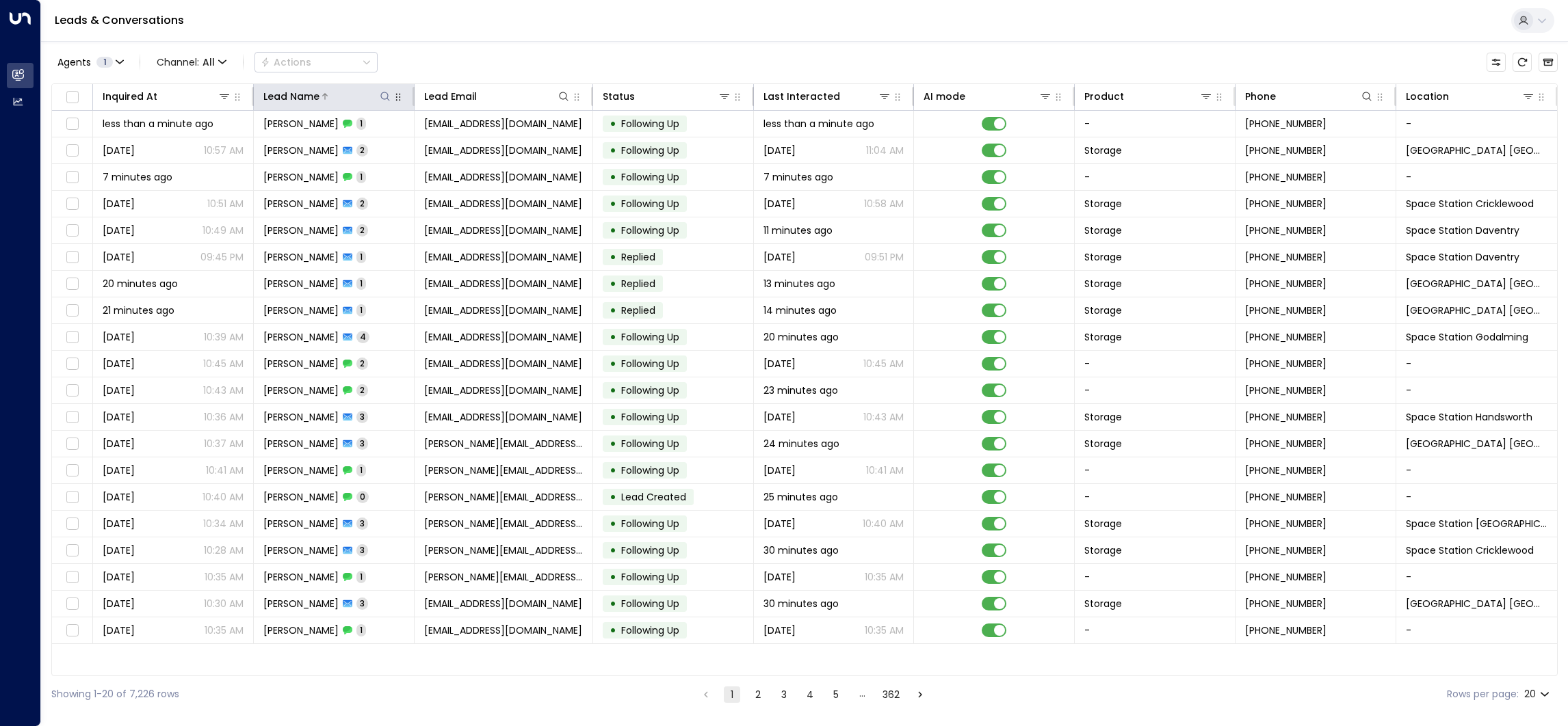
click at [380, 95] on icon at bounding box center [384, 96] width 9 height 9
type input "******"
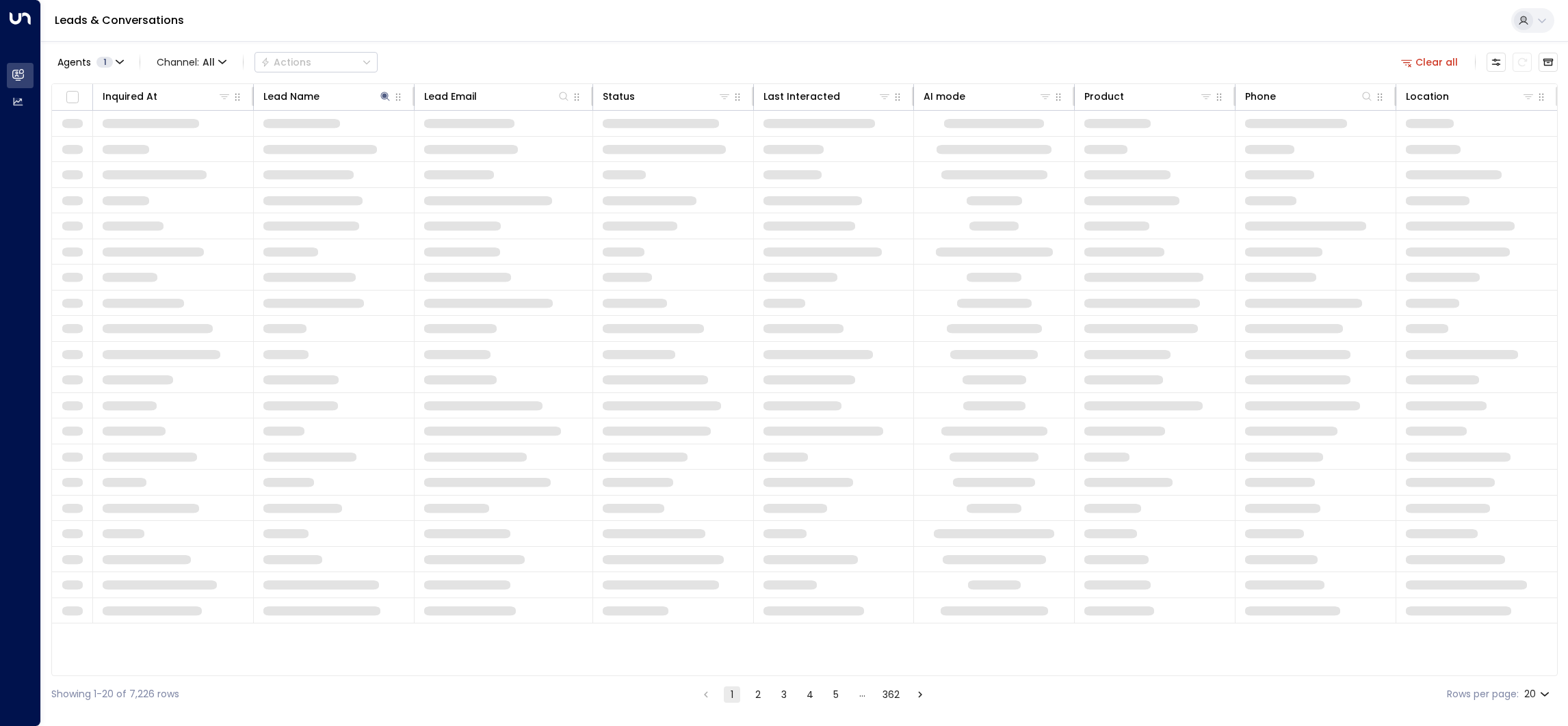
click at [458, 3] on div "Leads & Conversations" at bounding box center [803, 21] width 1526 height 42
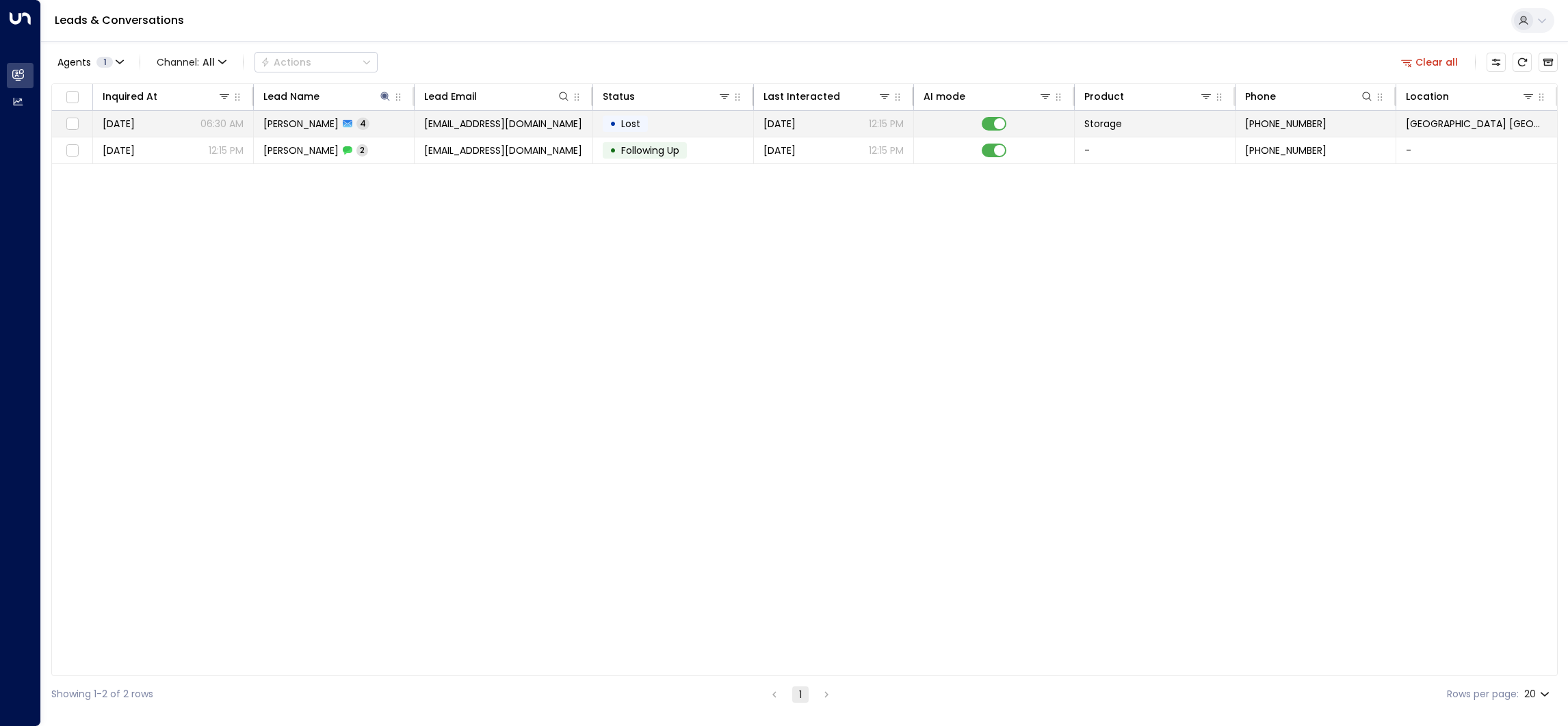
click at [385, 129] on td "[PERSON_NAME] 4" at bounding box center [334, 124] width 161 height 26
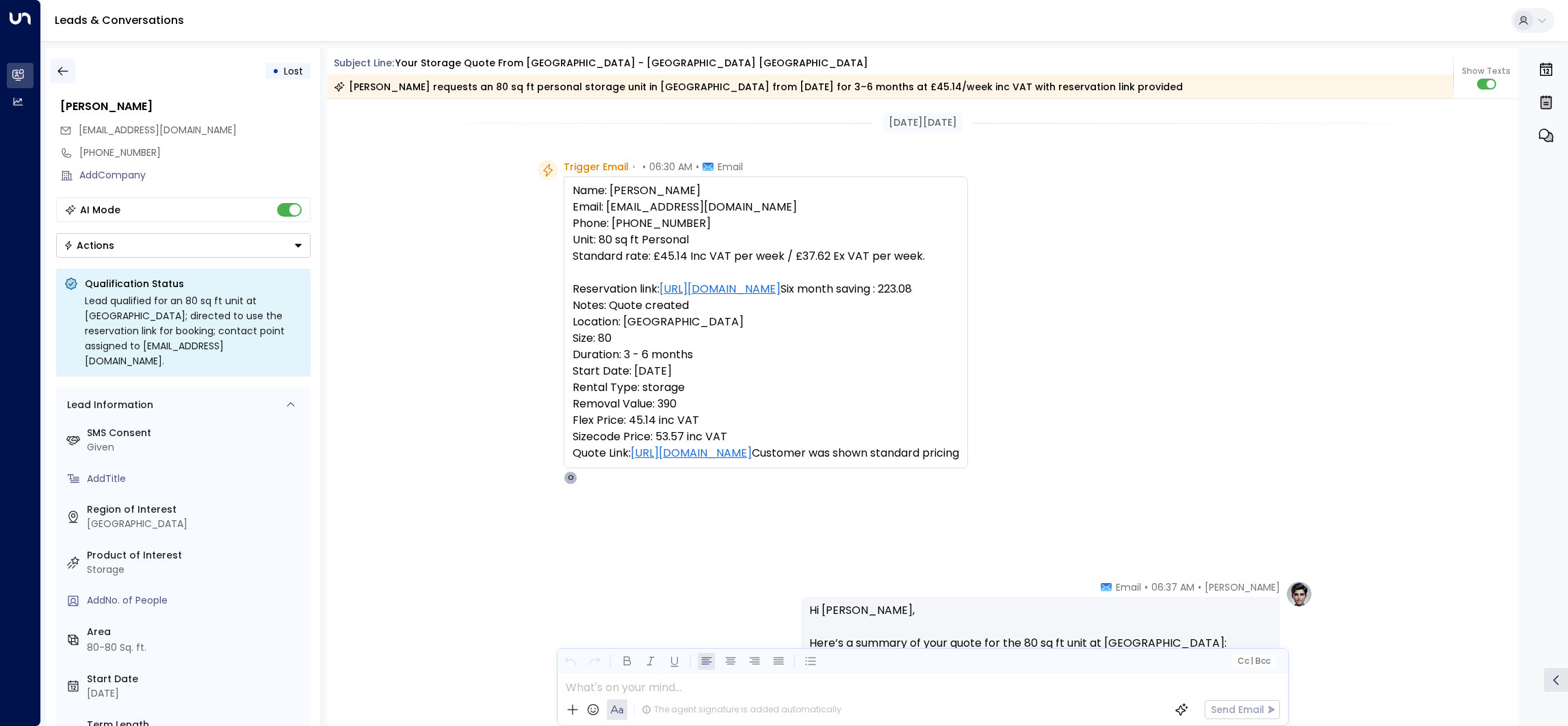
click at [58, 72] on icon "button" at bounding box center [63, 71] width 14 height 14
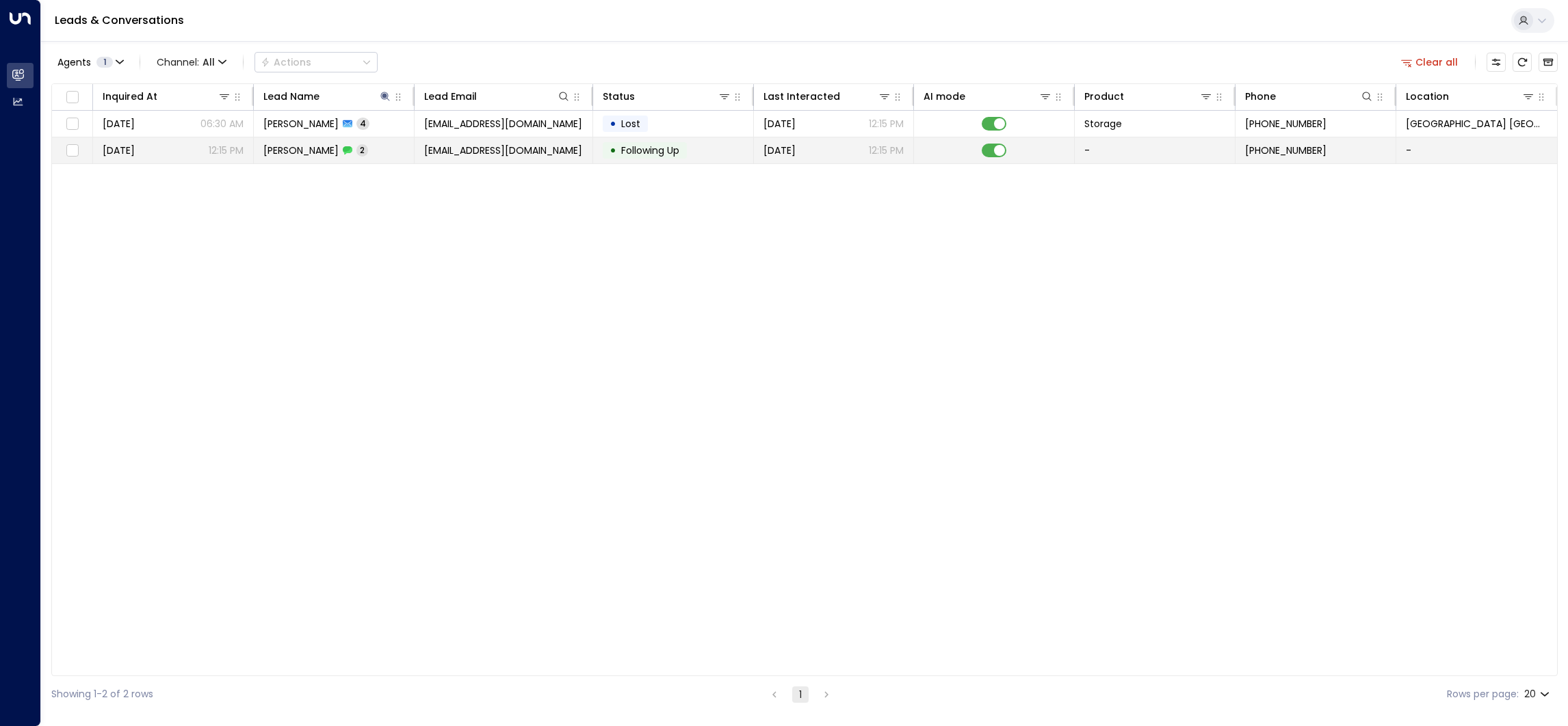
click at [487, 148] on span "[EMAIL_ADDRESS][DOMAIN_NAME]" at bounding box center [504, 150] width 158 height 14
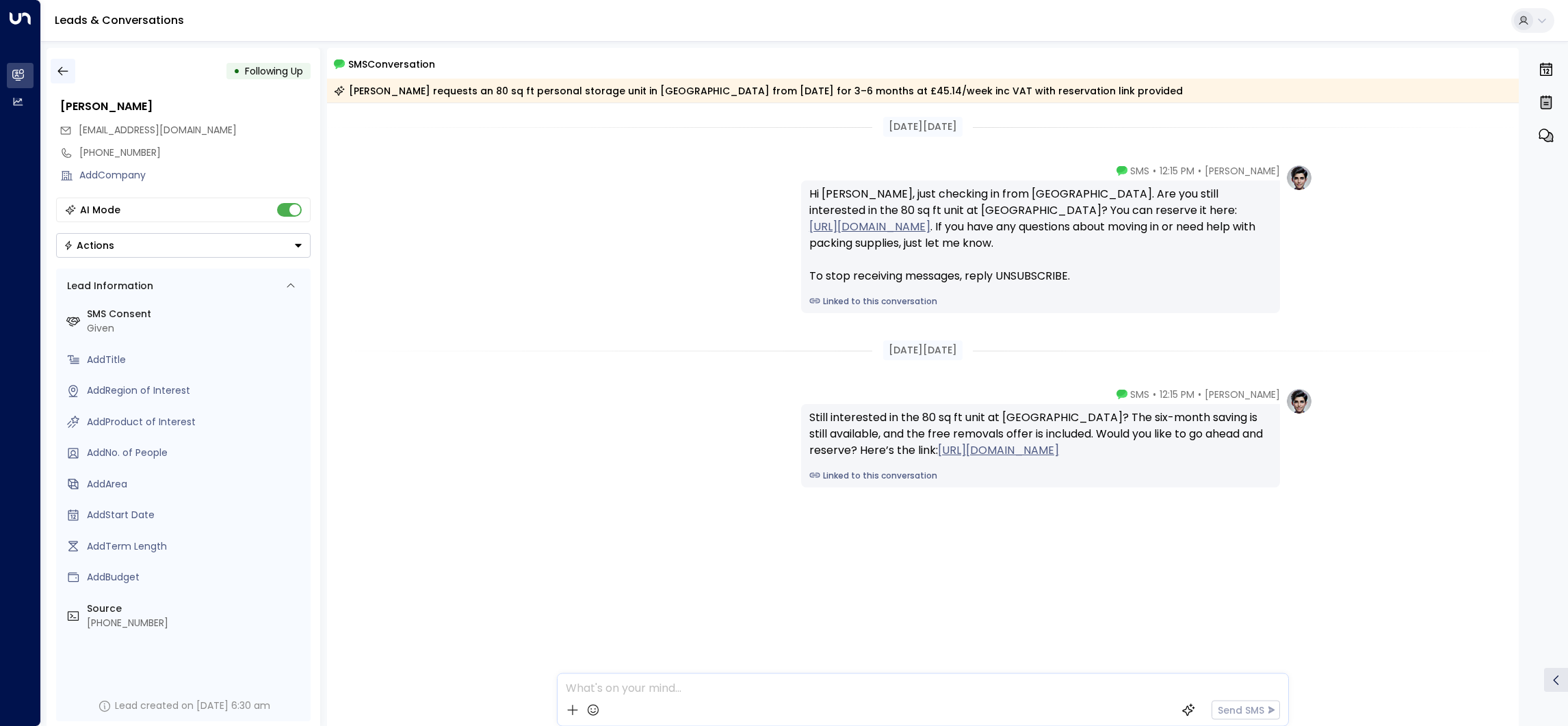
click at [61, 72] on icon "button" at bounding box center [63, 71] width 14 height 14
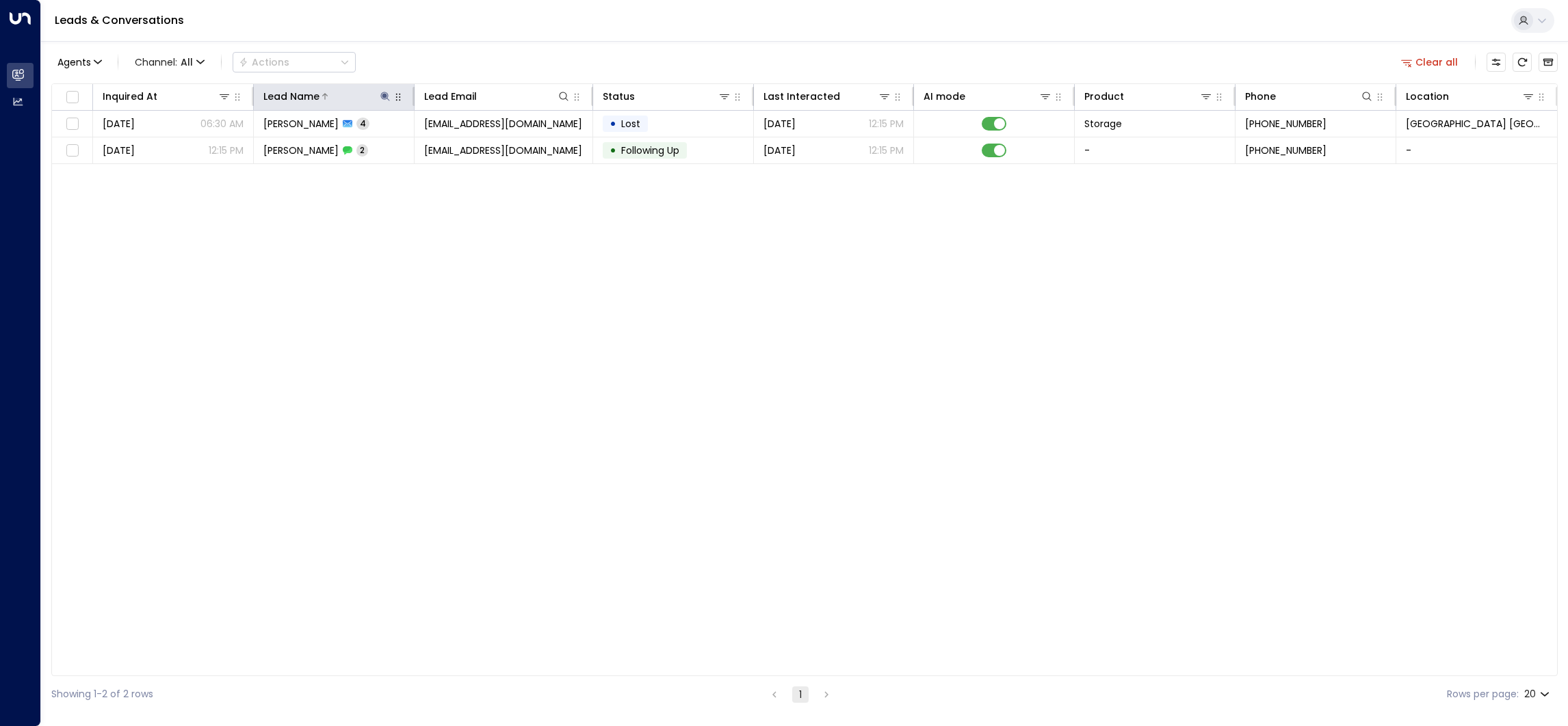
click at [389, 97] on icon at bounding box center [385, 96] width 11 height 11
click at [469, 147] on icon "button" at bounding box center [470, 145] width 9 height 9
click at [447, 147] on input "text" at bounding box center [385, 146] width 189 height 26
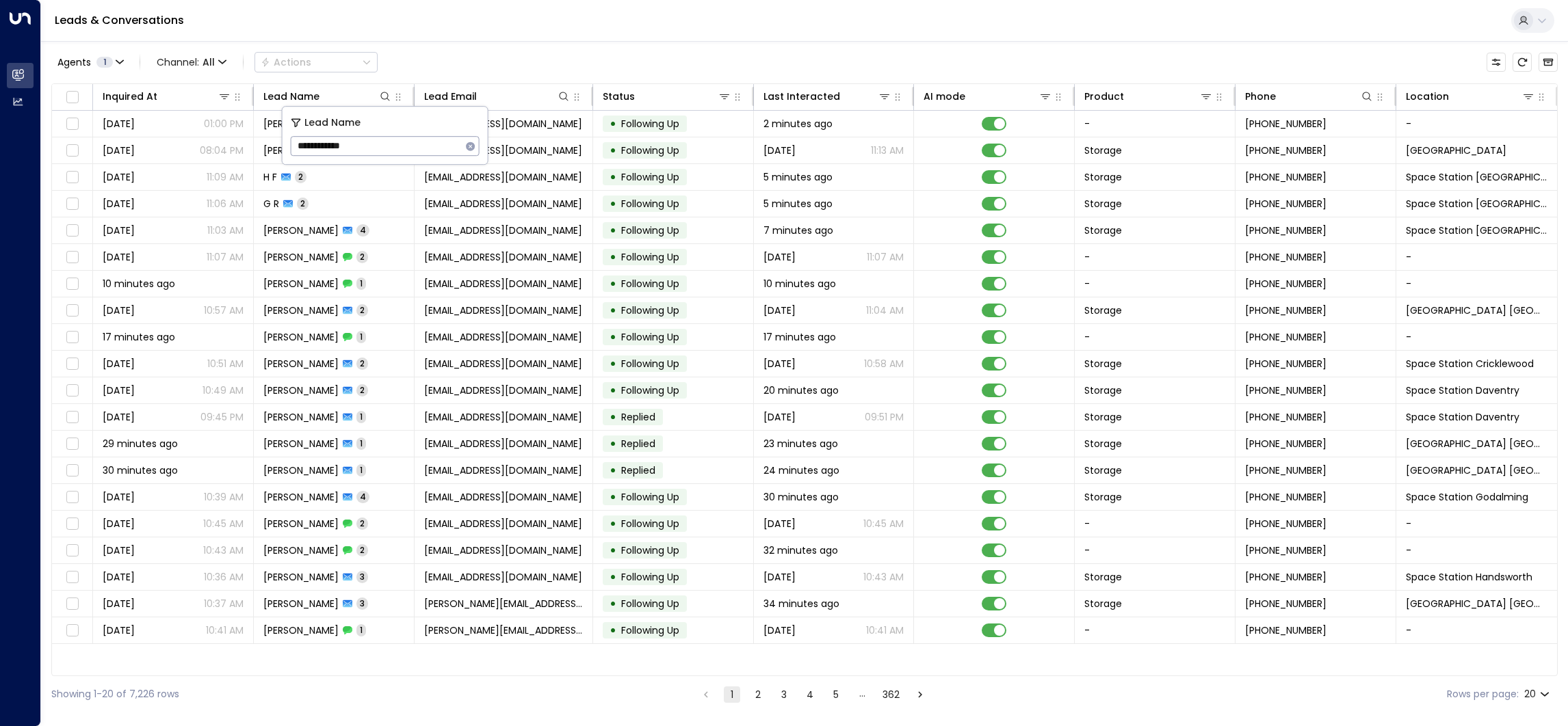
type input "**********"
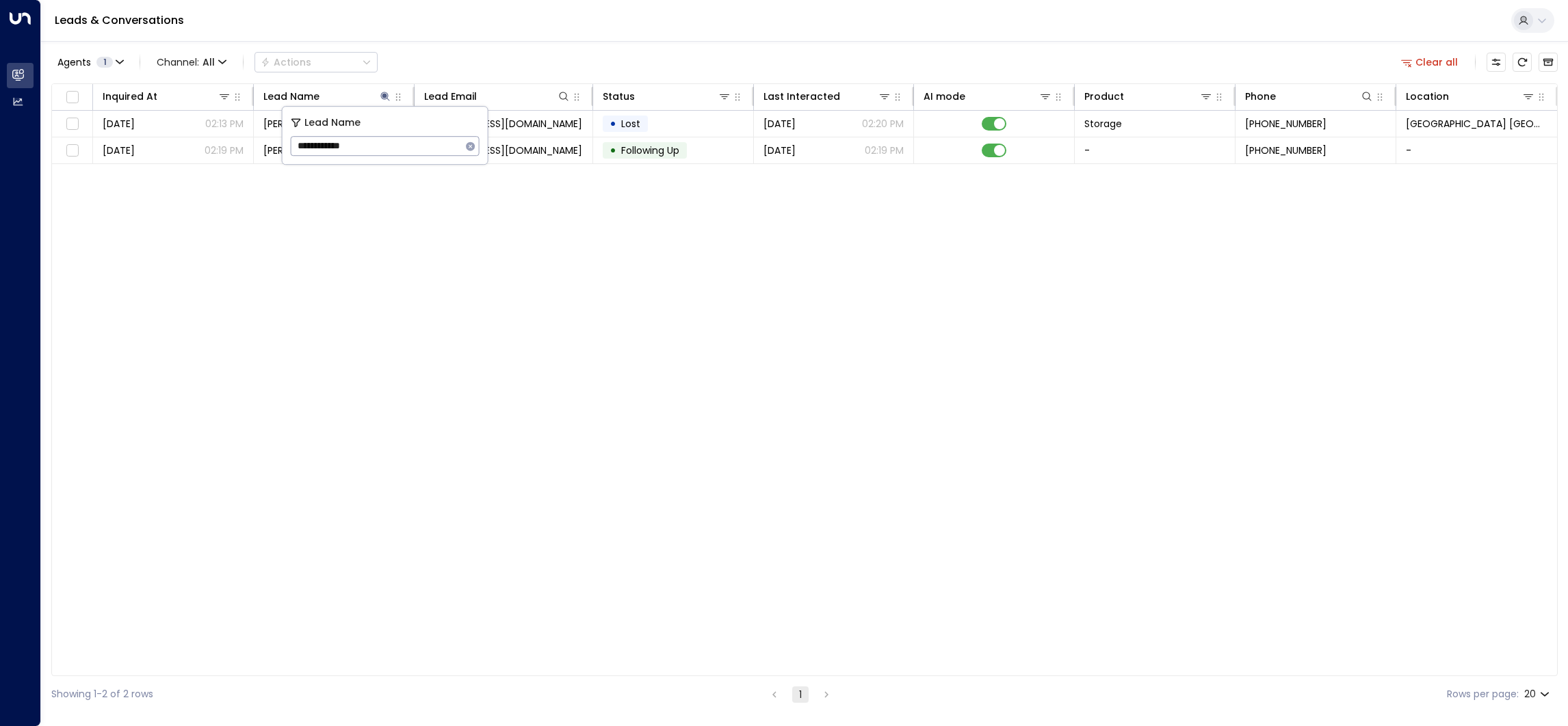
click at [458, 47] on div "Agents 1 Channel: All Actions Clear all" at bounding box center [804, 61] width 1507 height 29
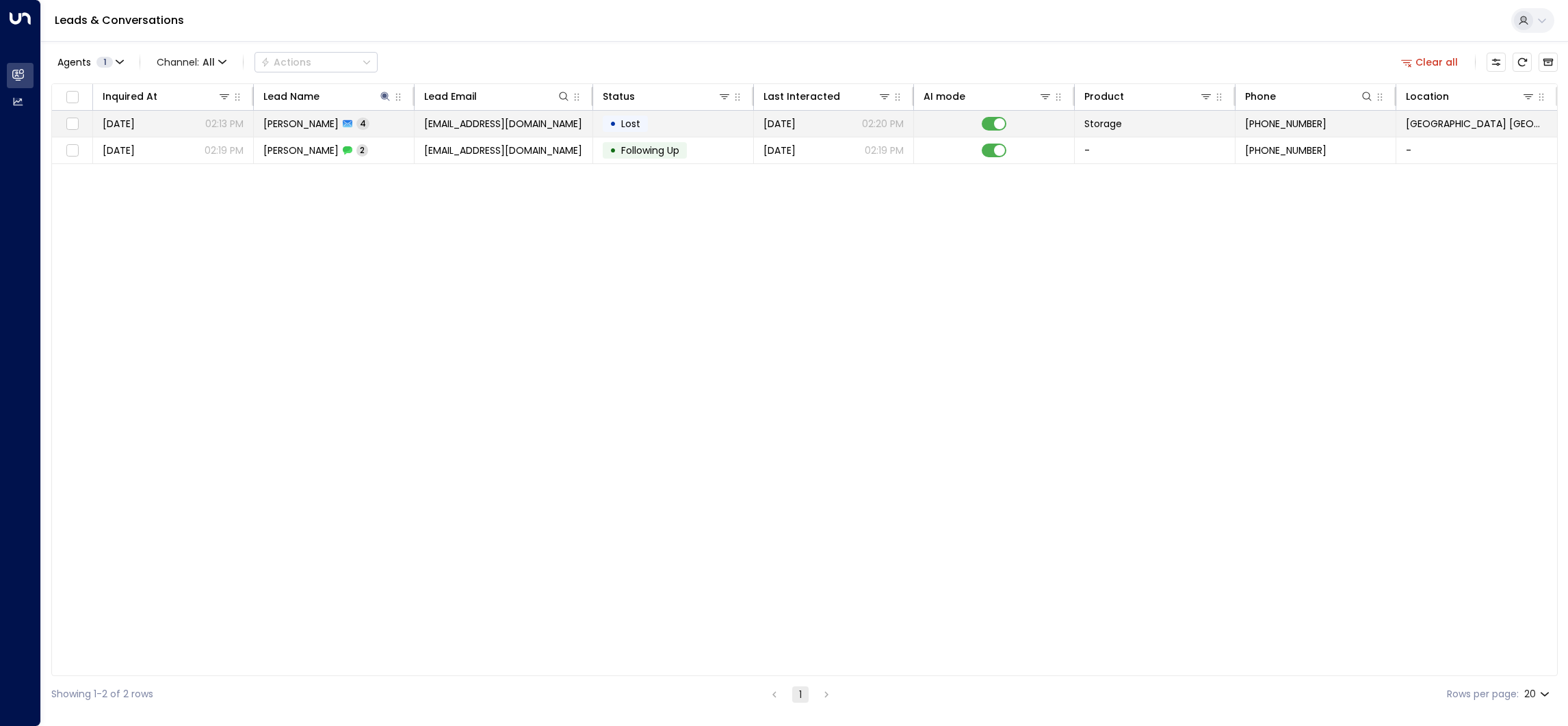
click at [365, 125] on td "[PERSON_NAME] 4" at bounding box center [334, 124] width 161 height 26
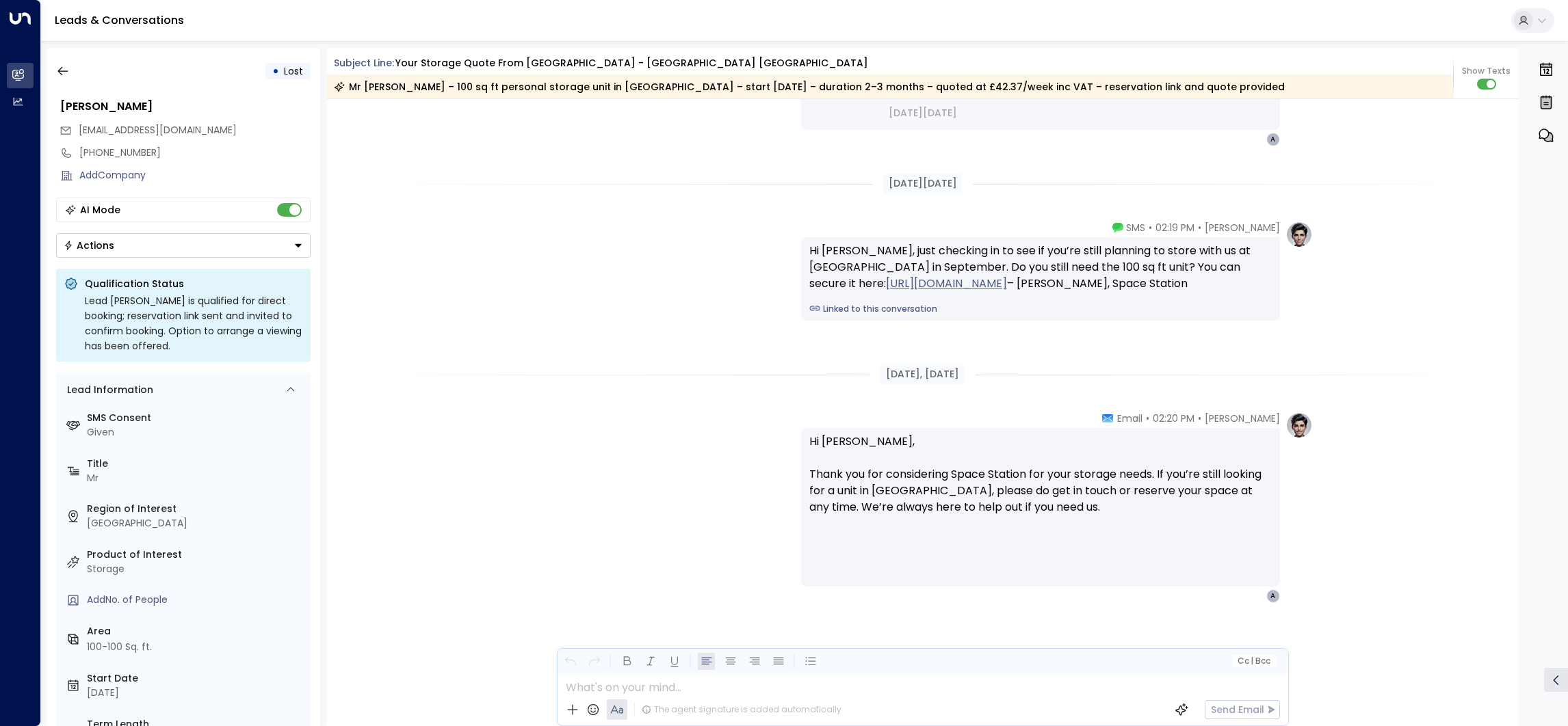
scroll to position [1904, 0]
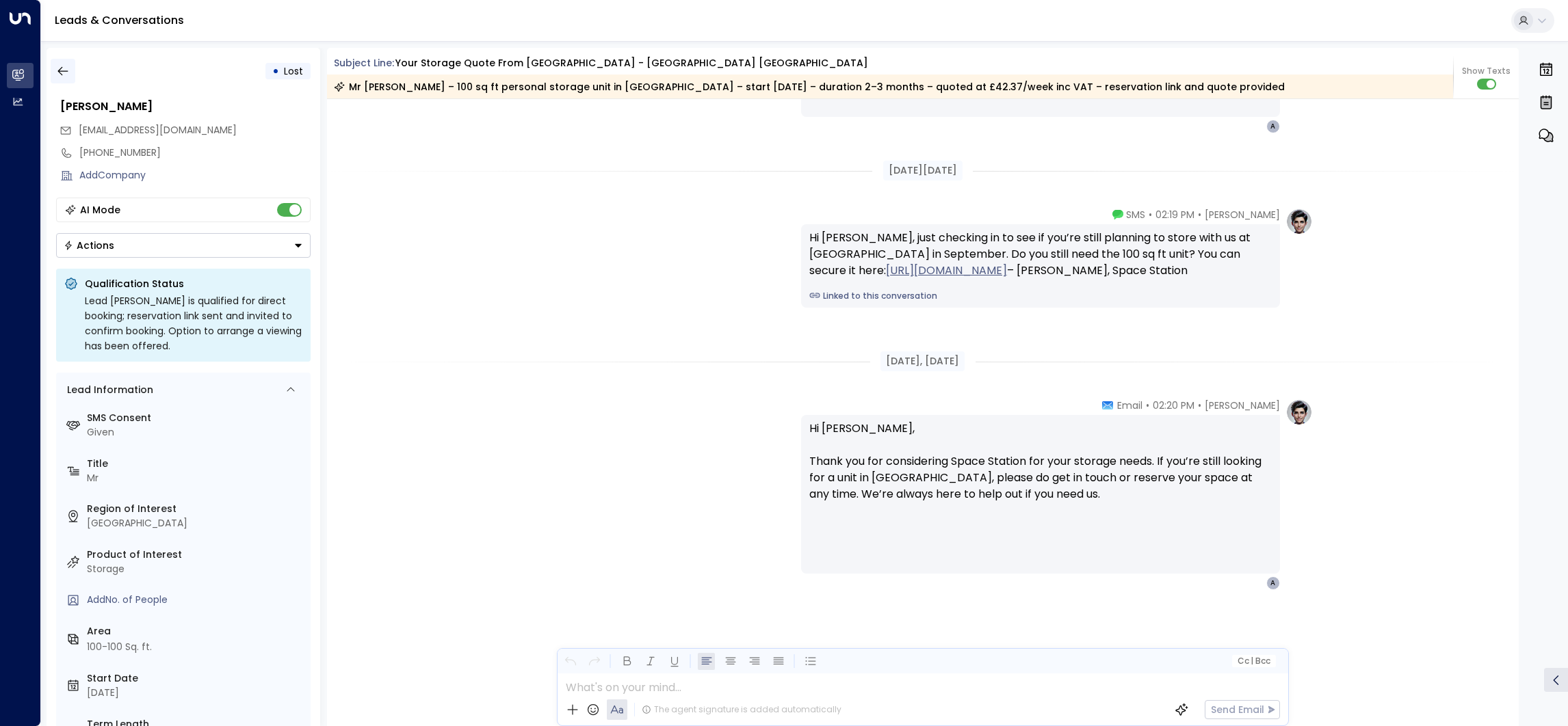
click at [66, 68] on icon "button" at bounding box center [63, 71] width 14 height 14
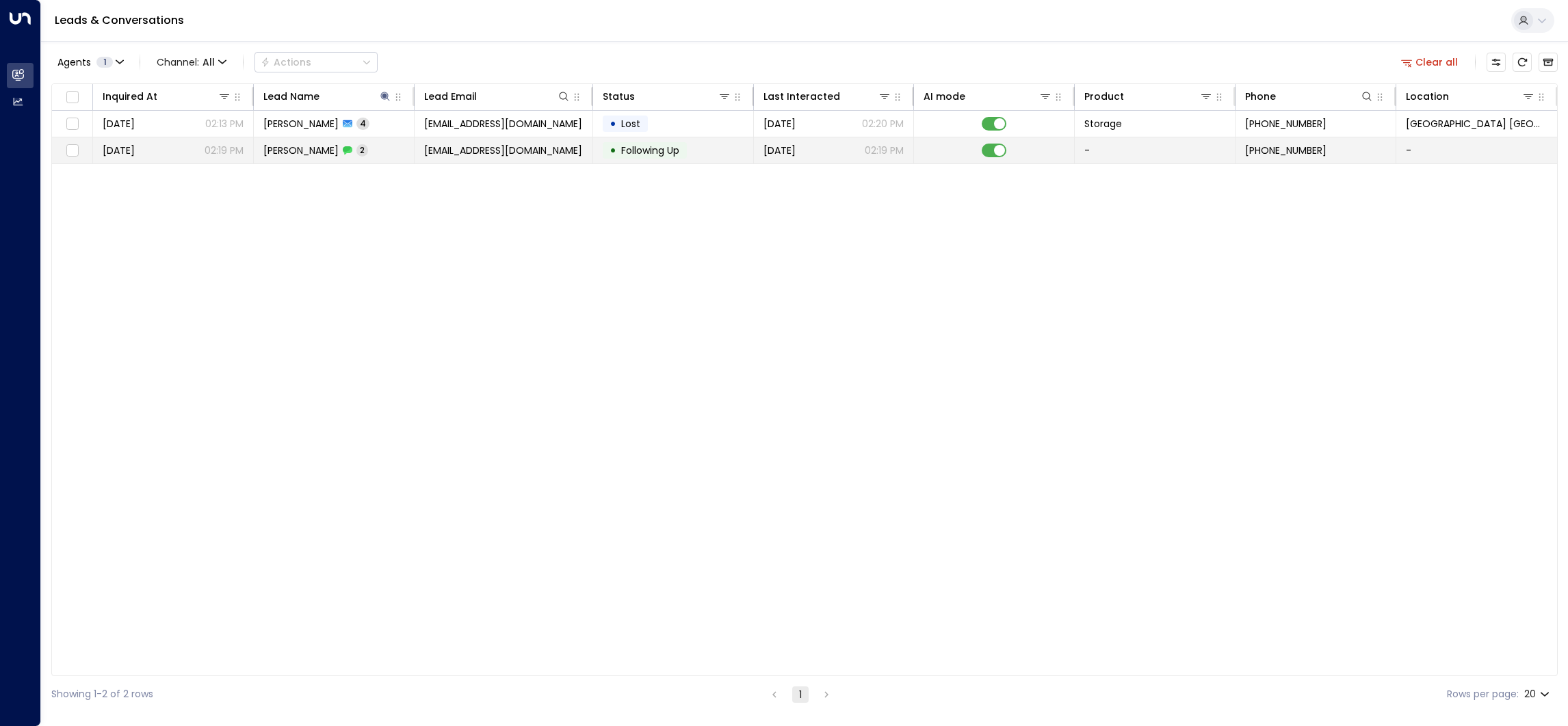
click at [453, 149] on span "[EMAIL_ADDRESS][DOMAIN_NAME]" at bounding box center [504, 150] width 158 height 14
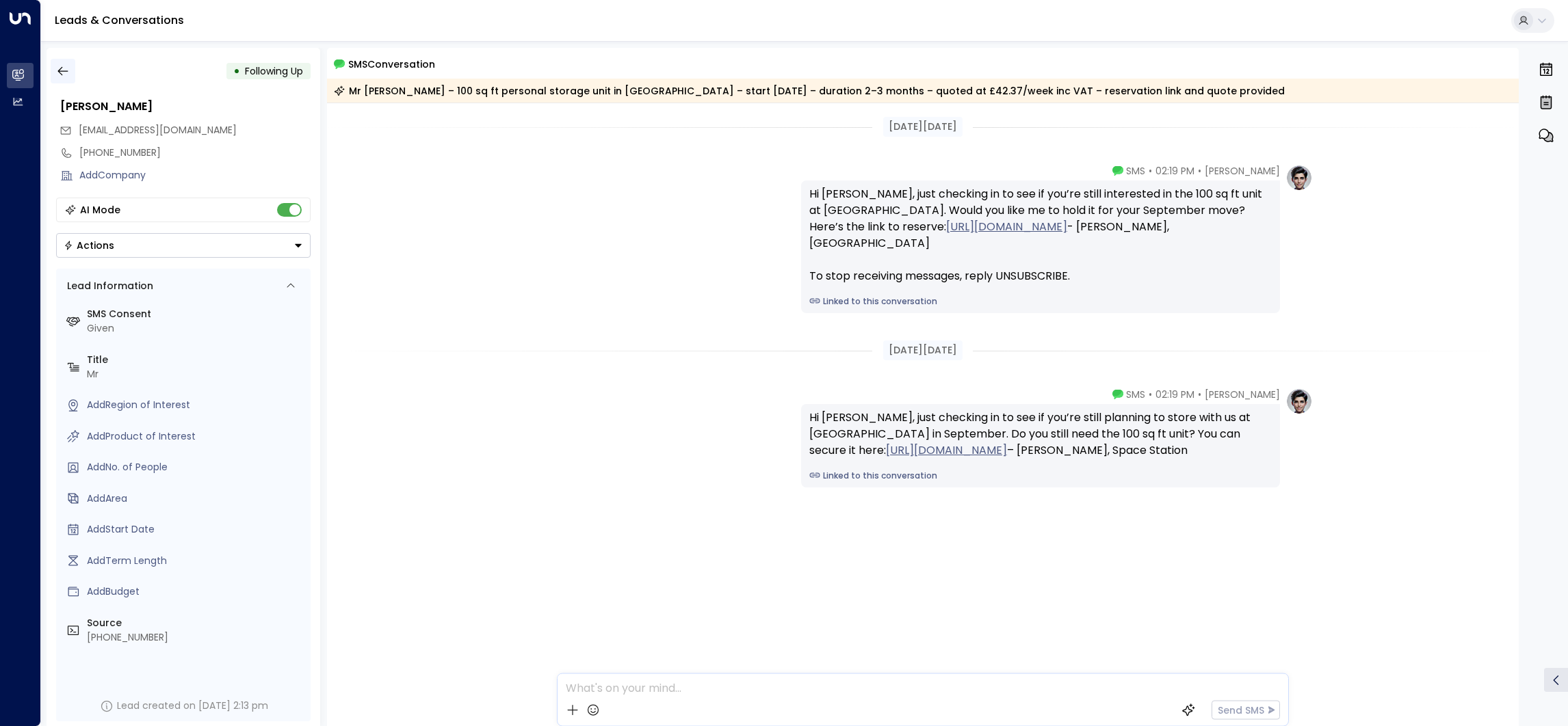
click at [66, 79] on button "button" at bounding box center [62, 70] width 25 height 25
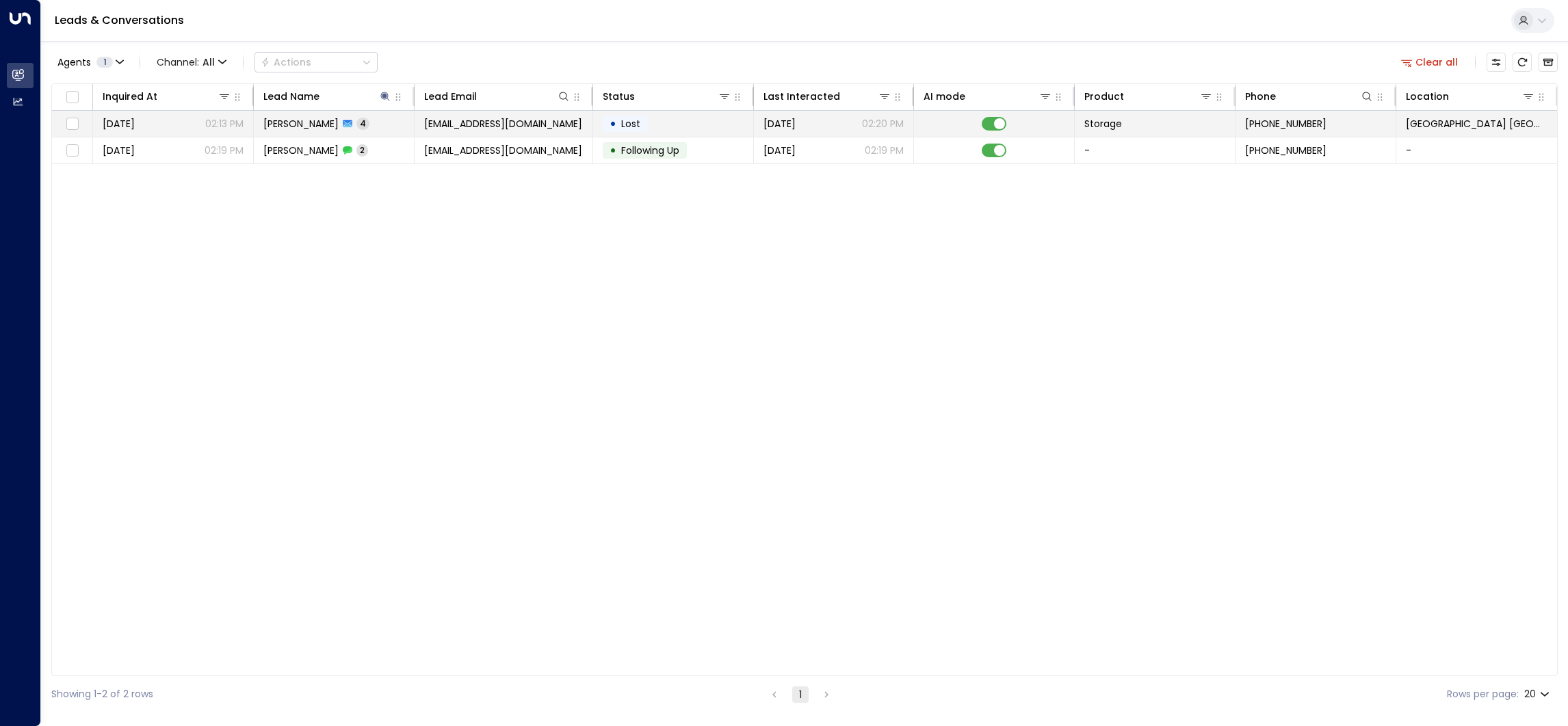
click at [389, 130] on td "[PERSON_NAME] 4" at bounding box center [334, 124] width 161 height 26
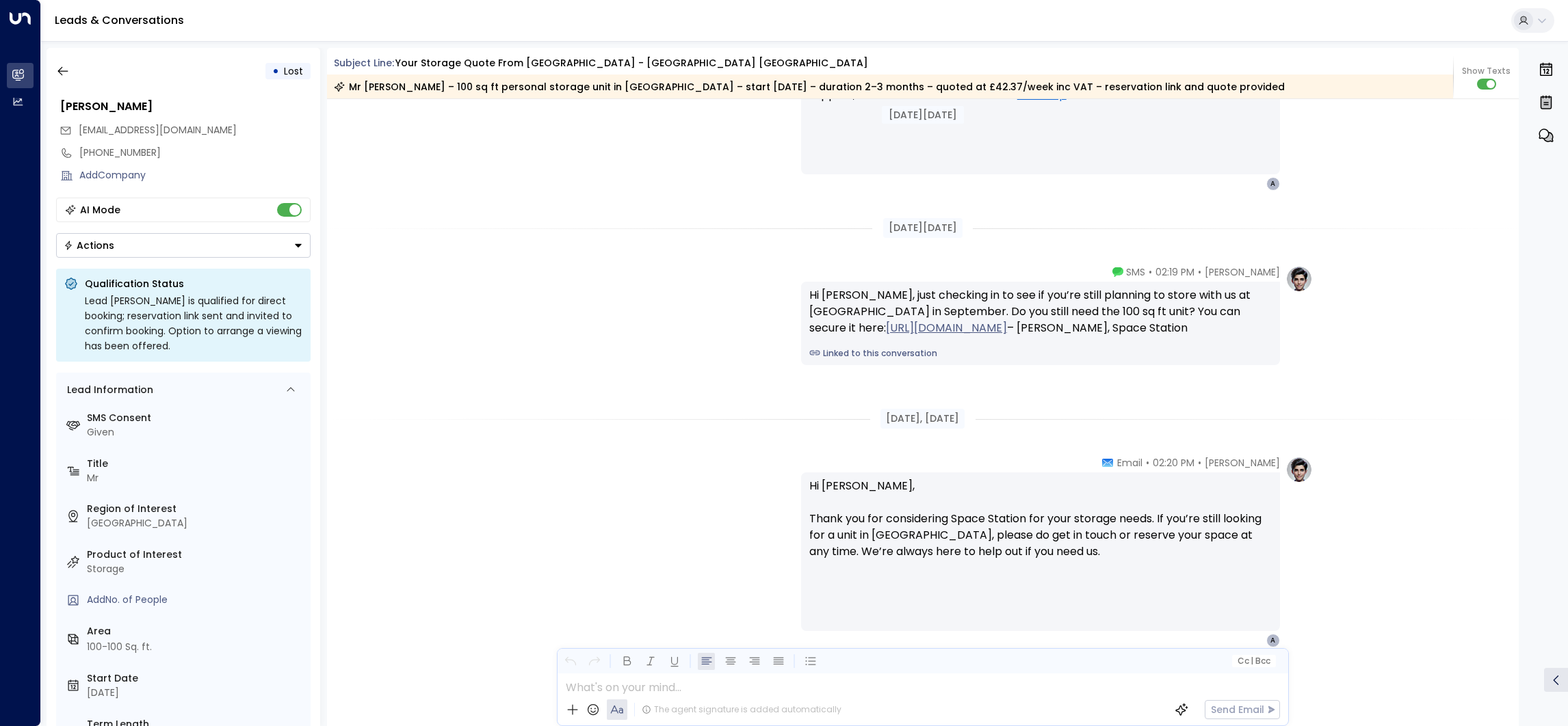
scroll to position [1904, 0]
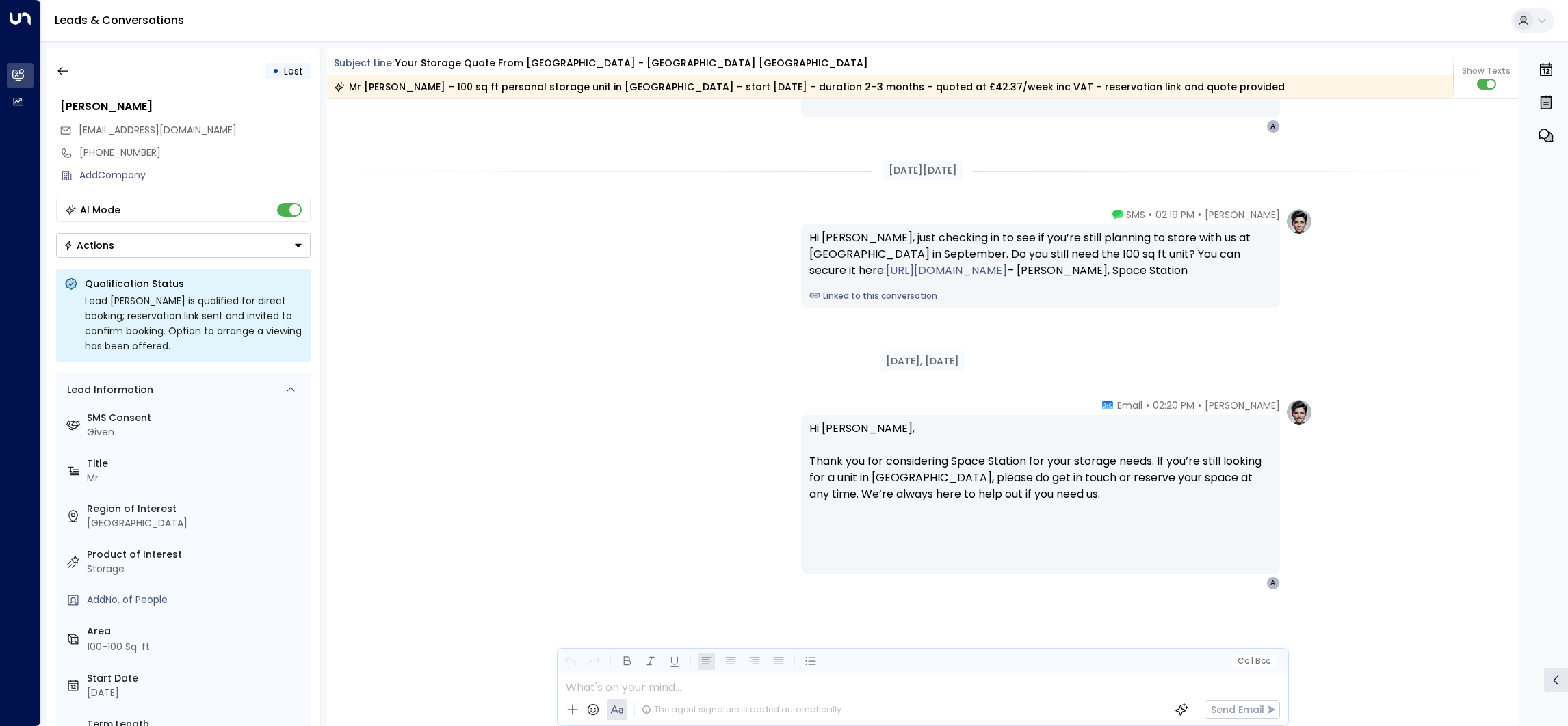
click at [695, 375] on div "[DATE], [DATE]" at bounding box center [923, 362] width 1192 height 47
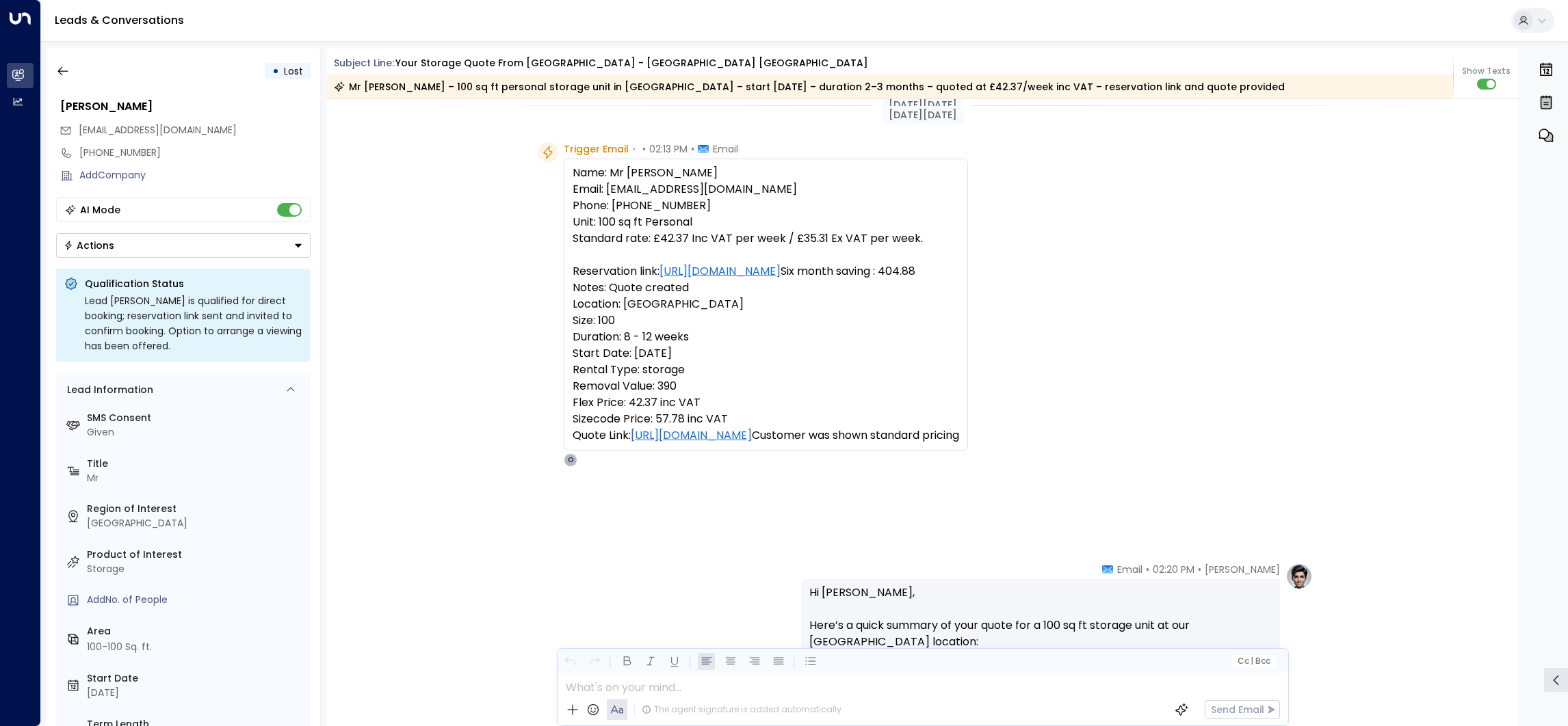
scroll to position [0, 0]
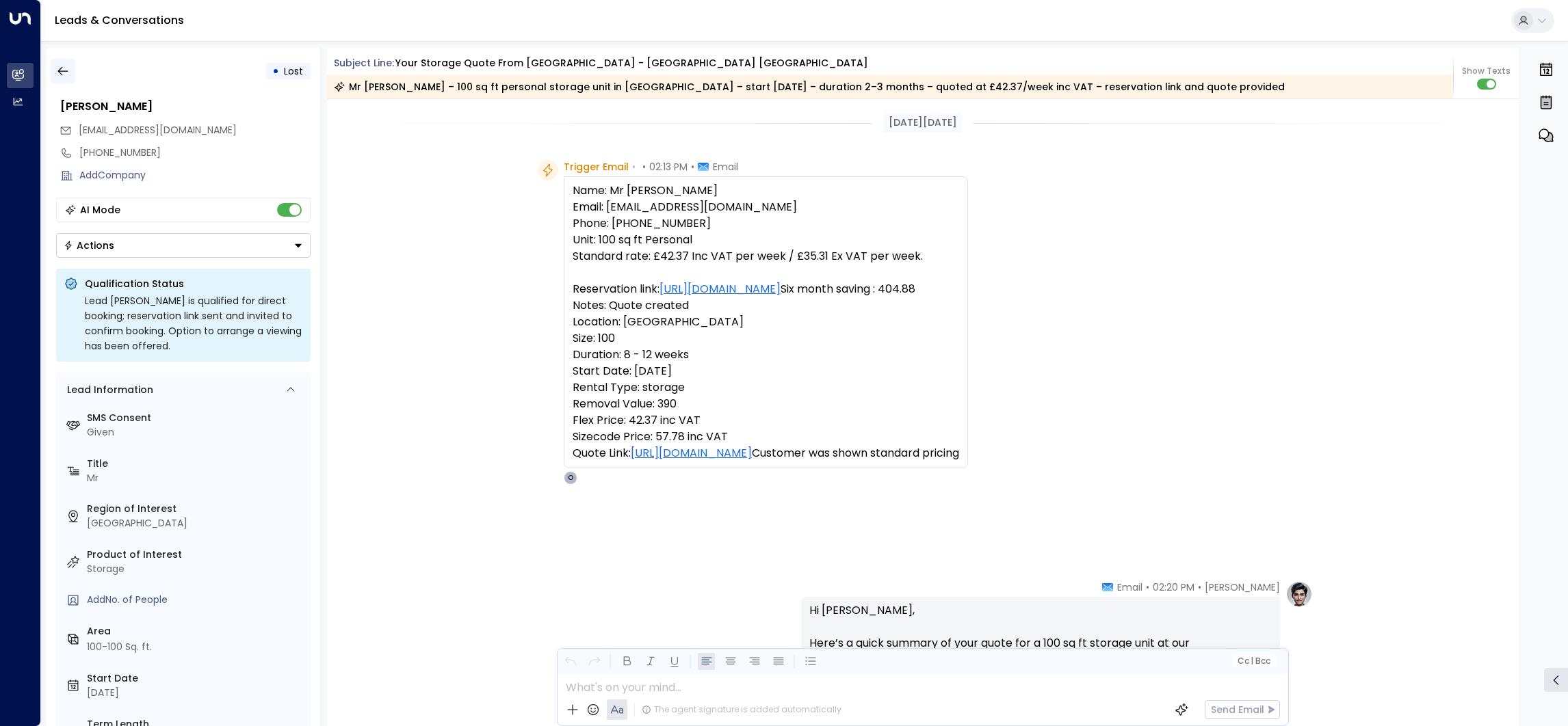
click at [63, 64] on icon "button" at bounding box center [63, 71] width 14 height 14
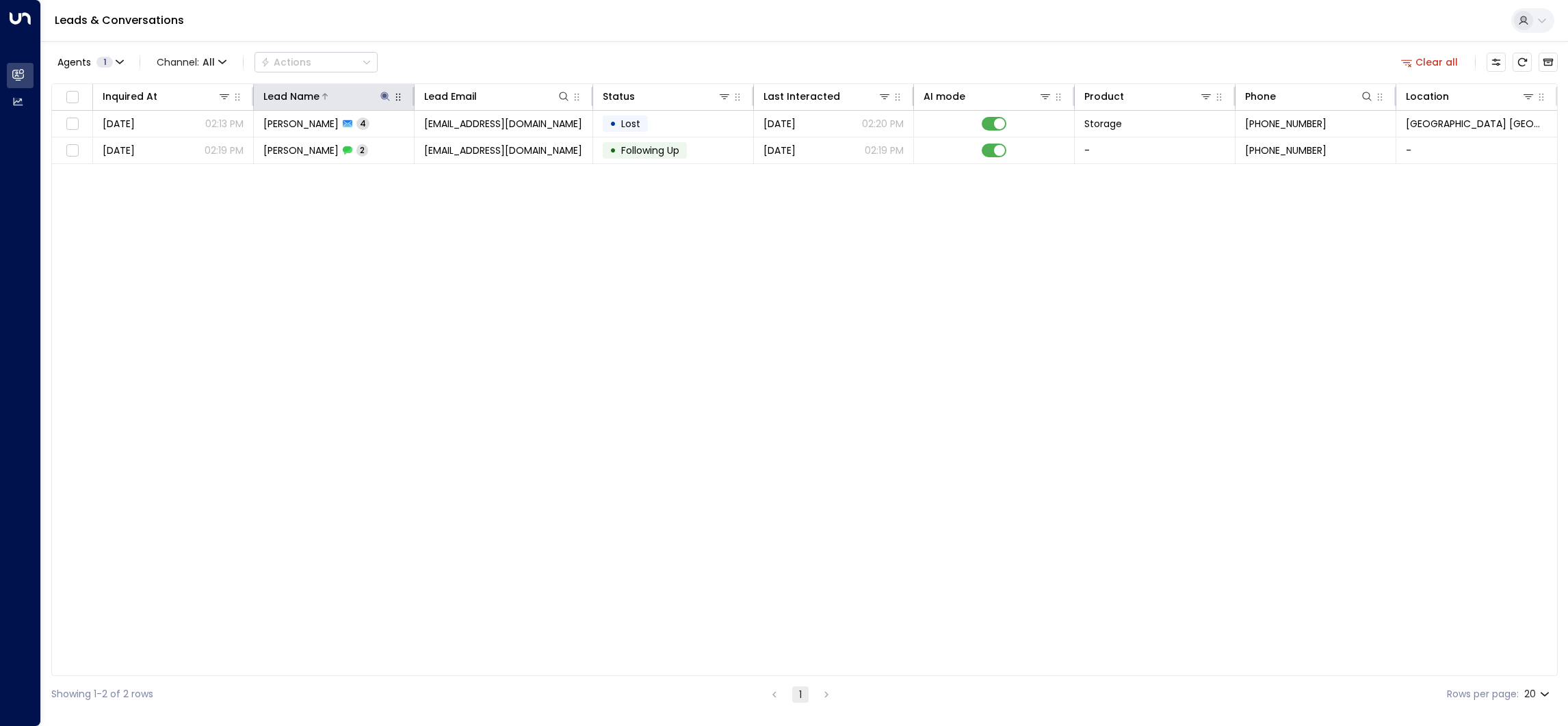
click at [385, 94] on icon at bounding box center [384, 96] width 9 height 9
click at [473, 144] on icon "button" at bounding box center [470, 145] width 9 height 9
click at [496, 56] on div "Agents 1 Channel: All Actions Clear all" at bounding box center [804, 61] width 1507 height 29
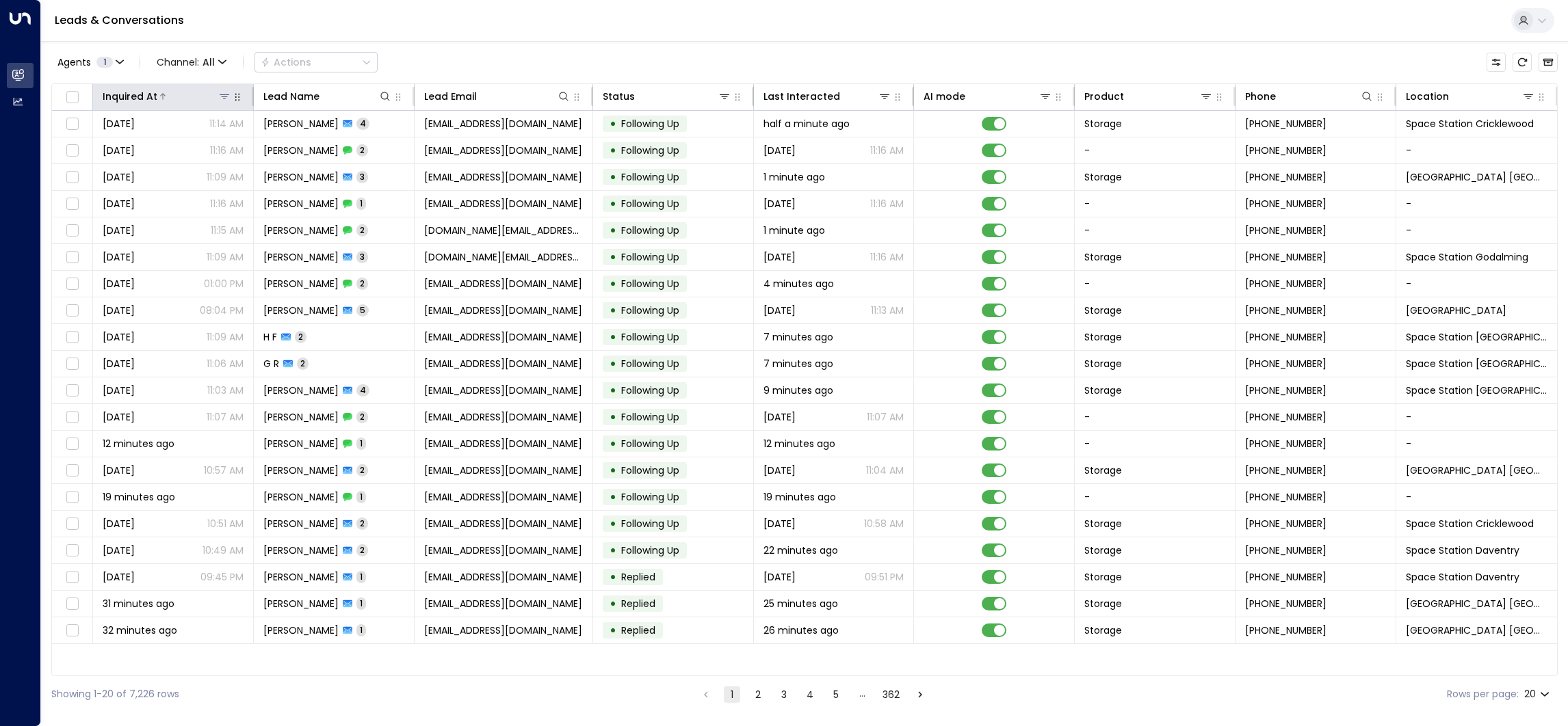
click at [174, 104] on div "Inquired At" at bounding box center [167, 96] width 129 height 17
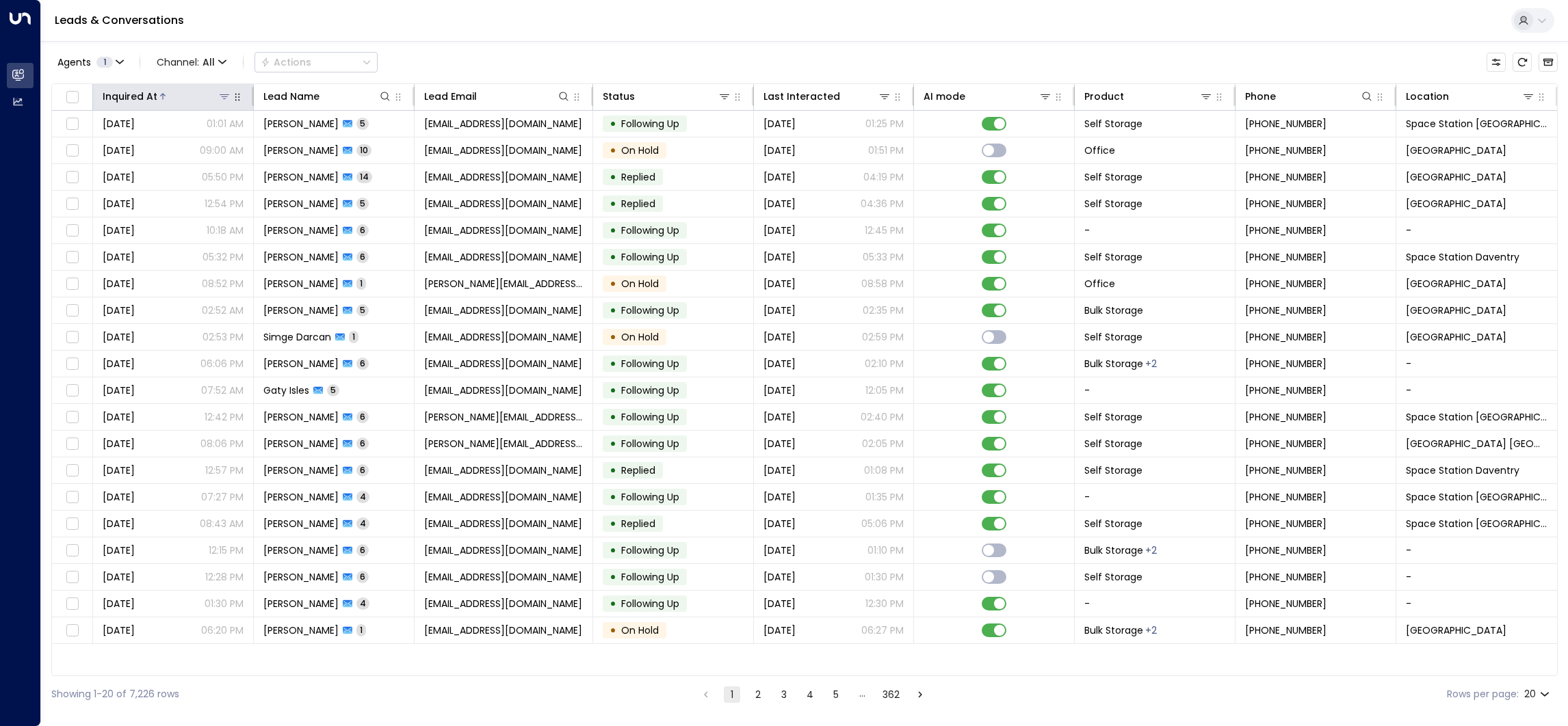
click at [157, 100] on div at bounding box center [194, 97] width 74 height 14
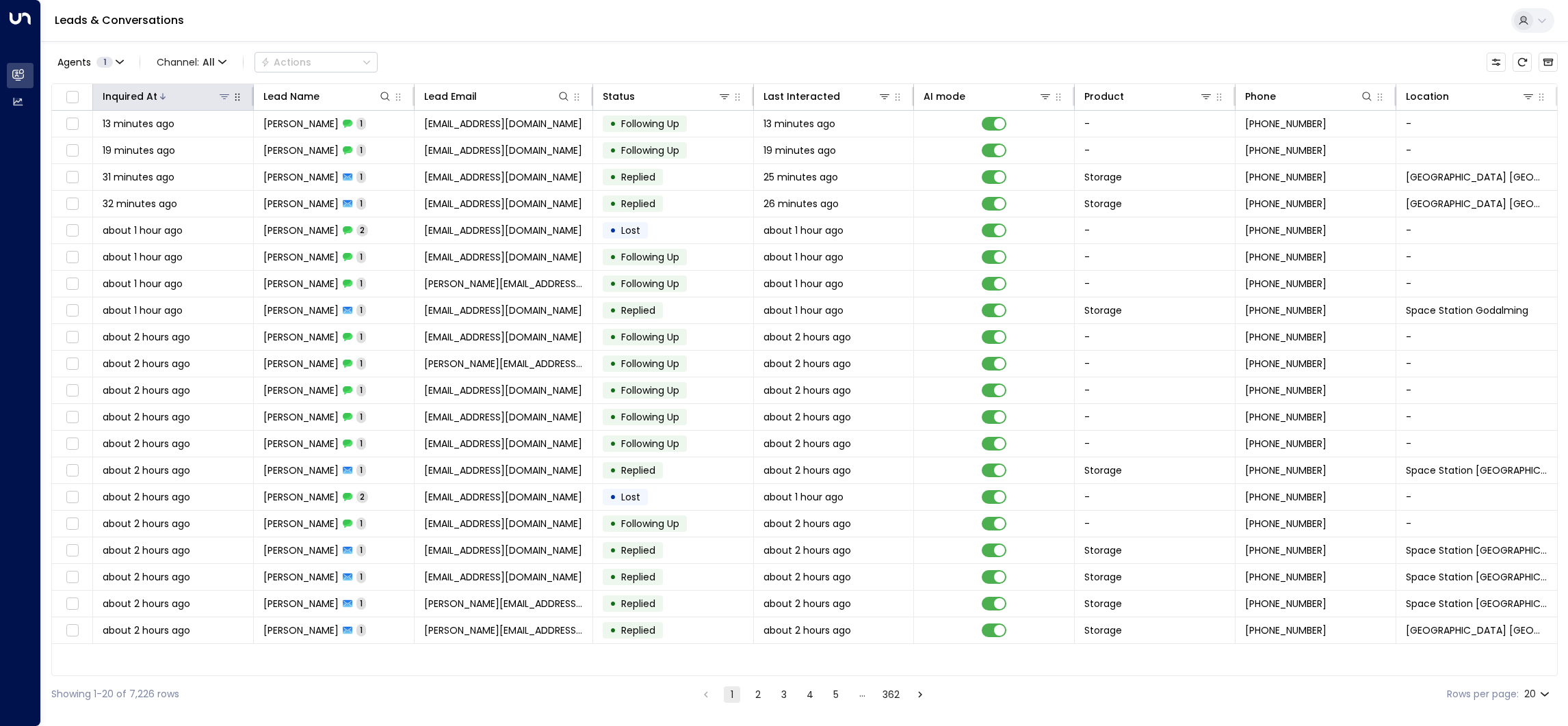
click at [157, 100] on div at bounding box center [194, 97] width 74 height 14
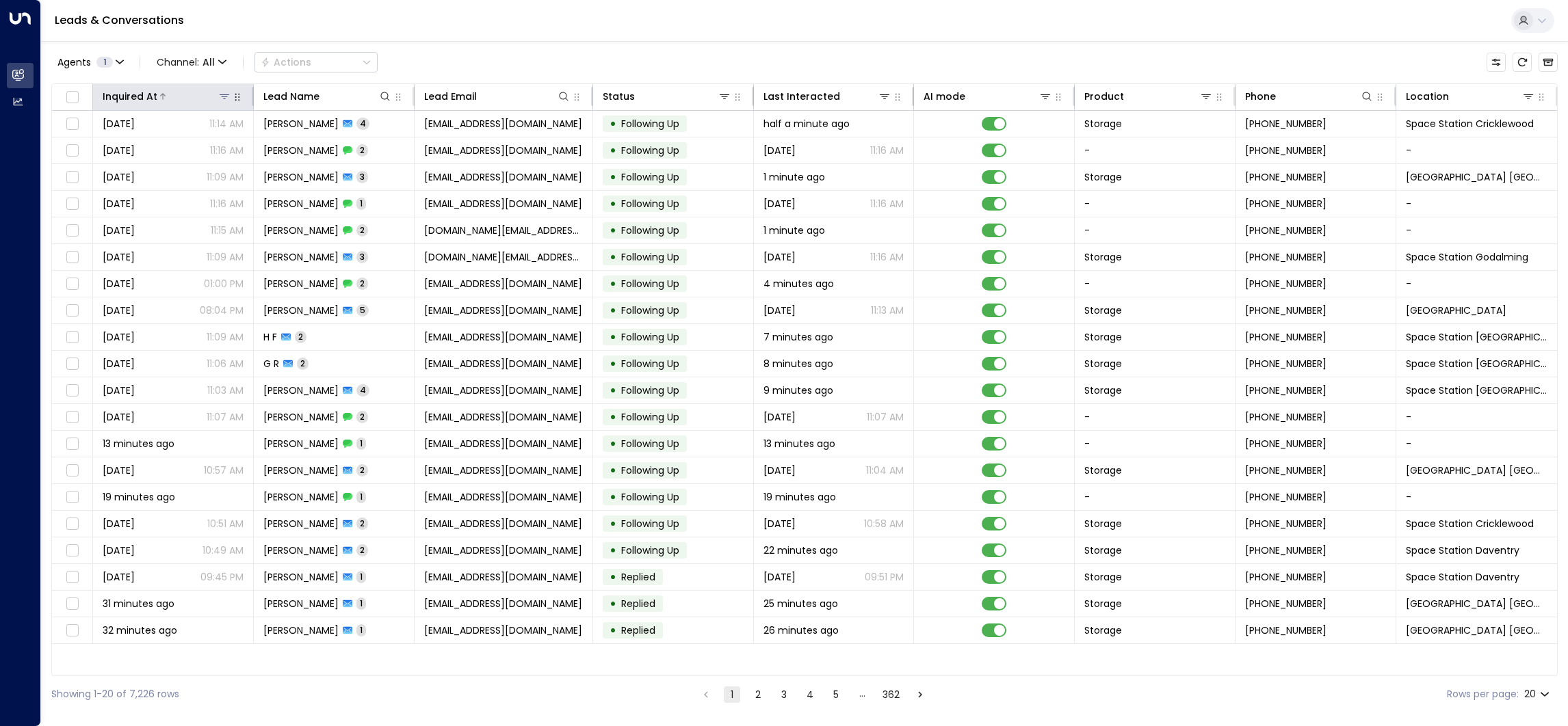
click at [157, 100] on div at bounding box center [194, 97] width 74 height 14
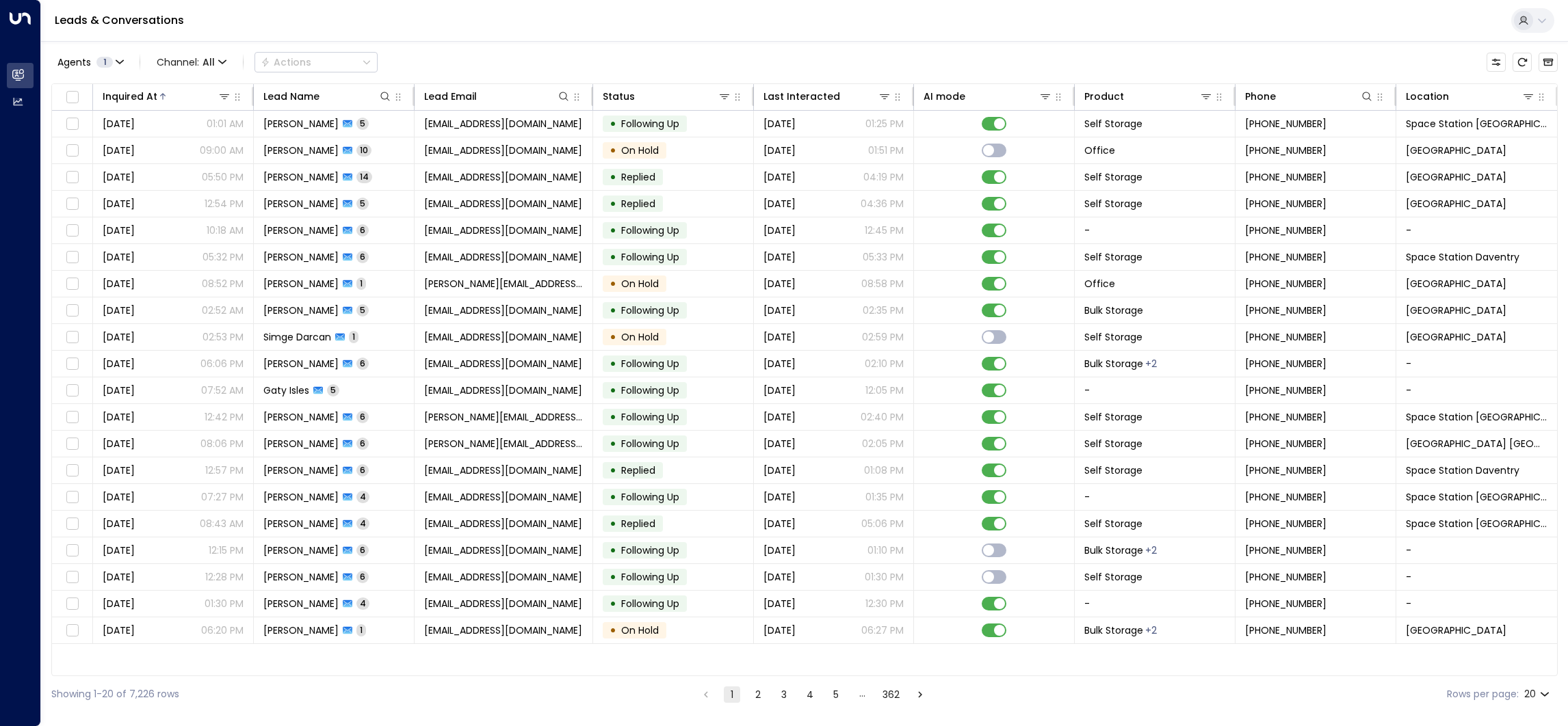
click at [776, 693] on button "3" at bounding box center [784, 694] width 17 height 17
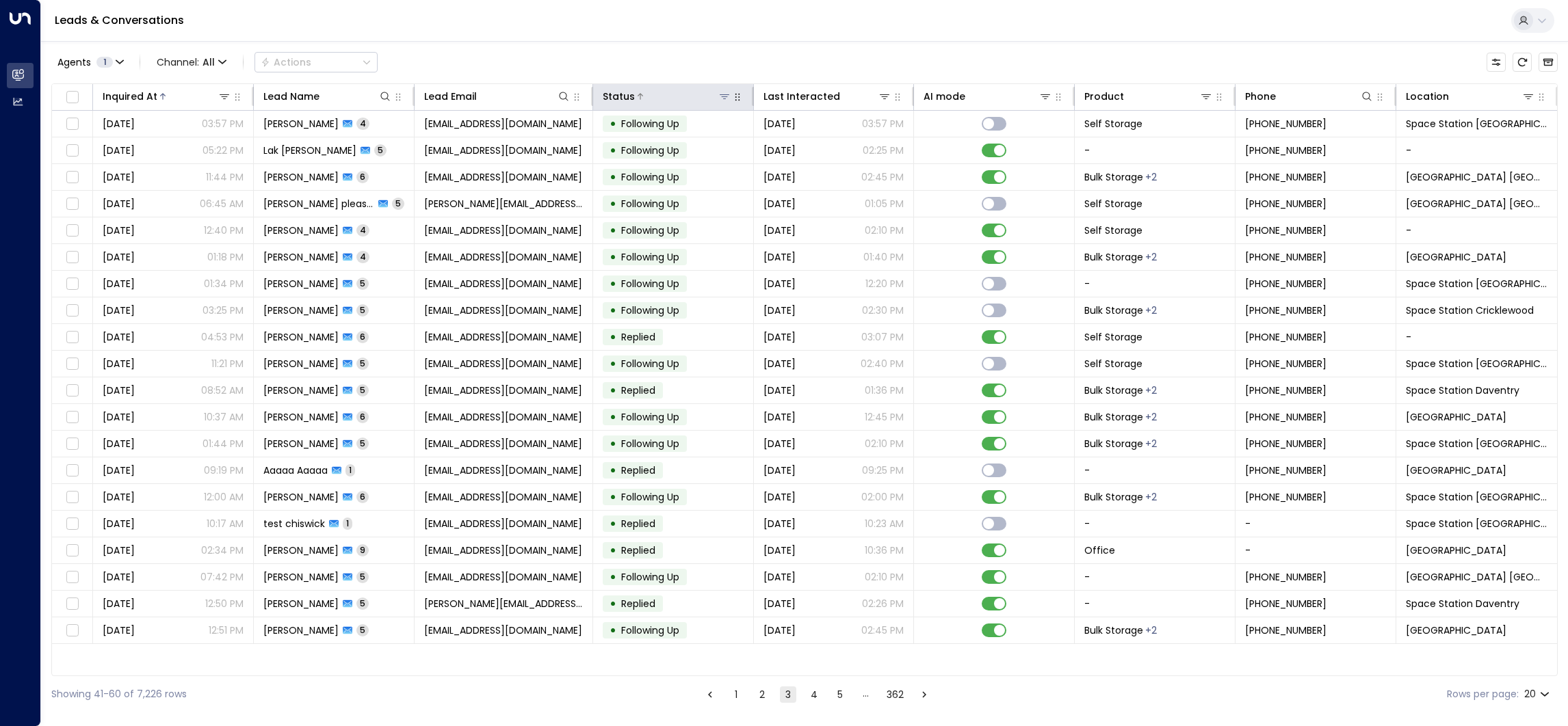
click at [727, 97] on icon at bounding box center [724, 96] width 11 height 11
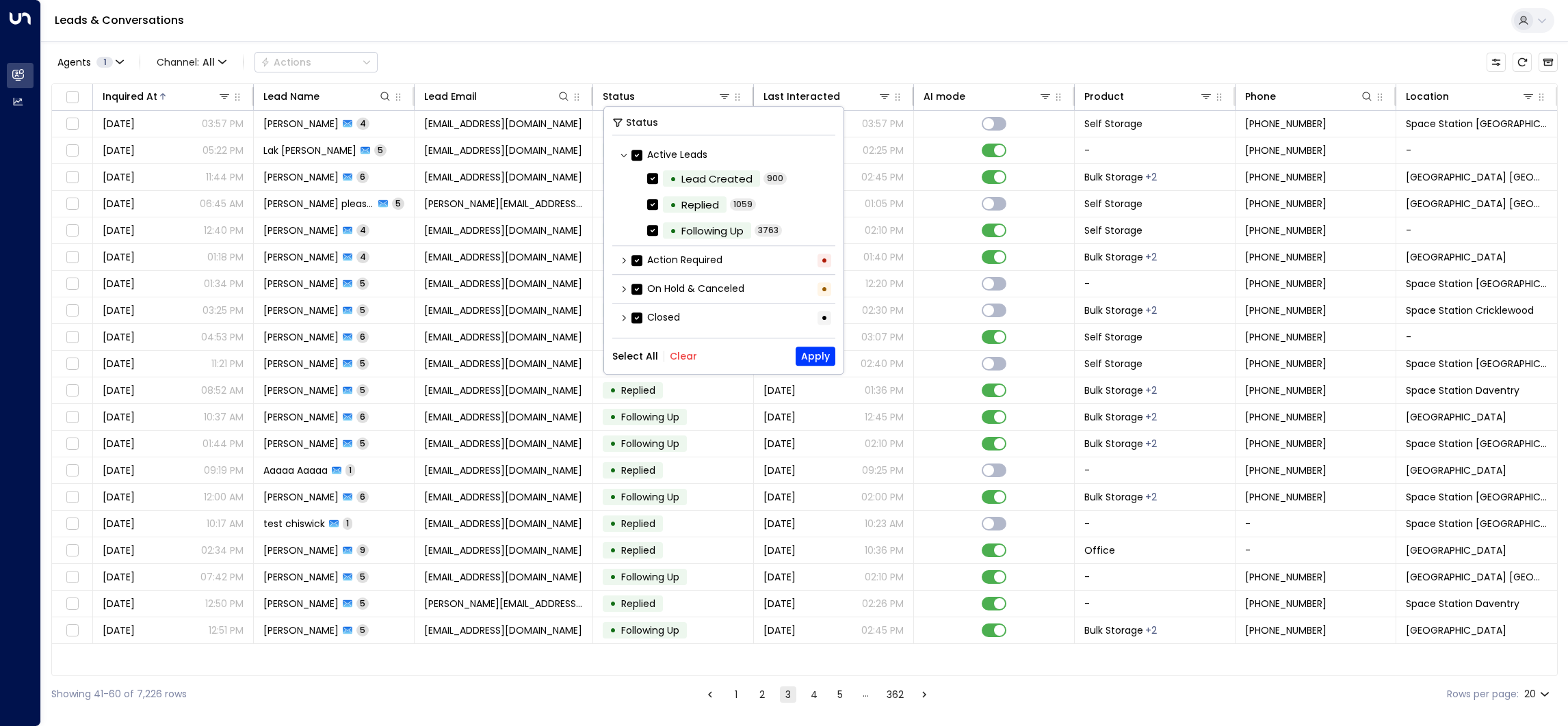
click at [624, 259] on icon at bounding box center [623, 260] width 3 height 6
click at [624, 259] on icon at bounding box center [624, 260] width 8 height 8
click at [617, 278] on div "On Hold & Canceled •" at bounding box center [723, 289] width 223 height 23
click at [620, 288] on icon at bounding box center [624, 289] width 8 height 8
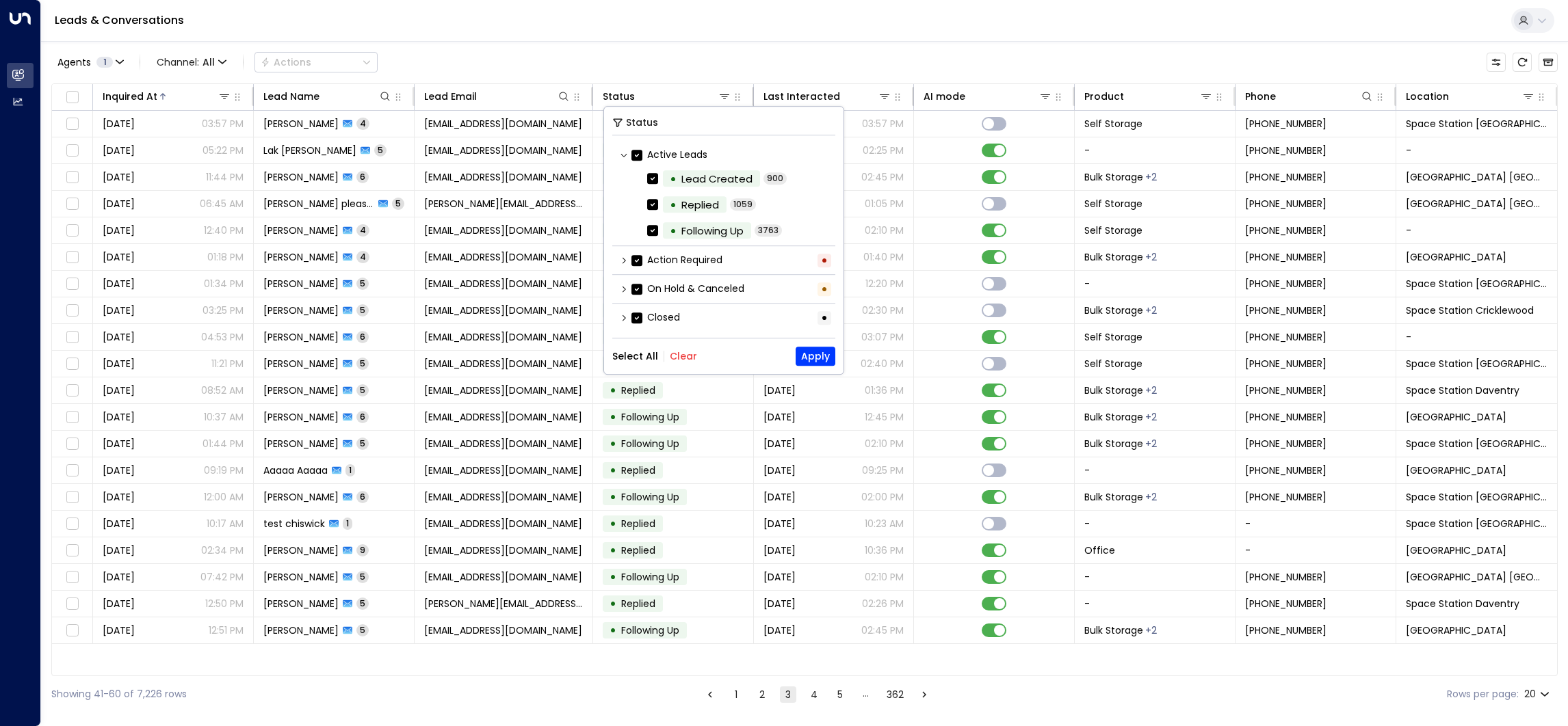
click at [627, 323] on div "Closed •" at bounding box center [723, 318] width 223 height 23
click at [626, 318] on icon at bounding box center [624, 318] width 8 height 8
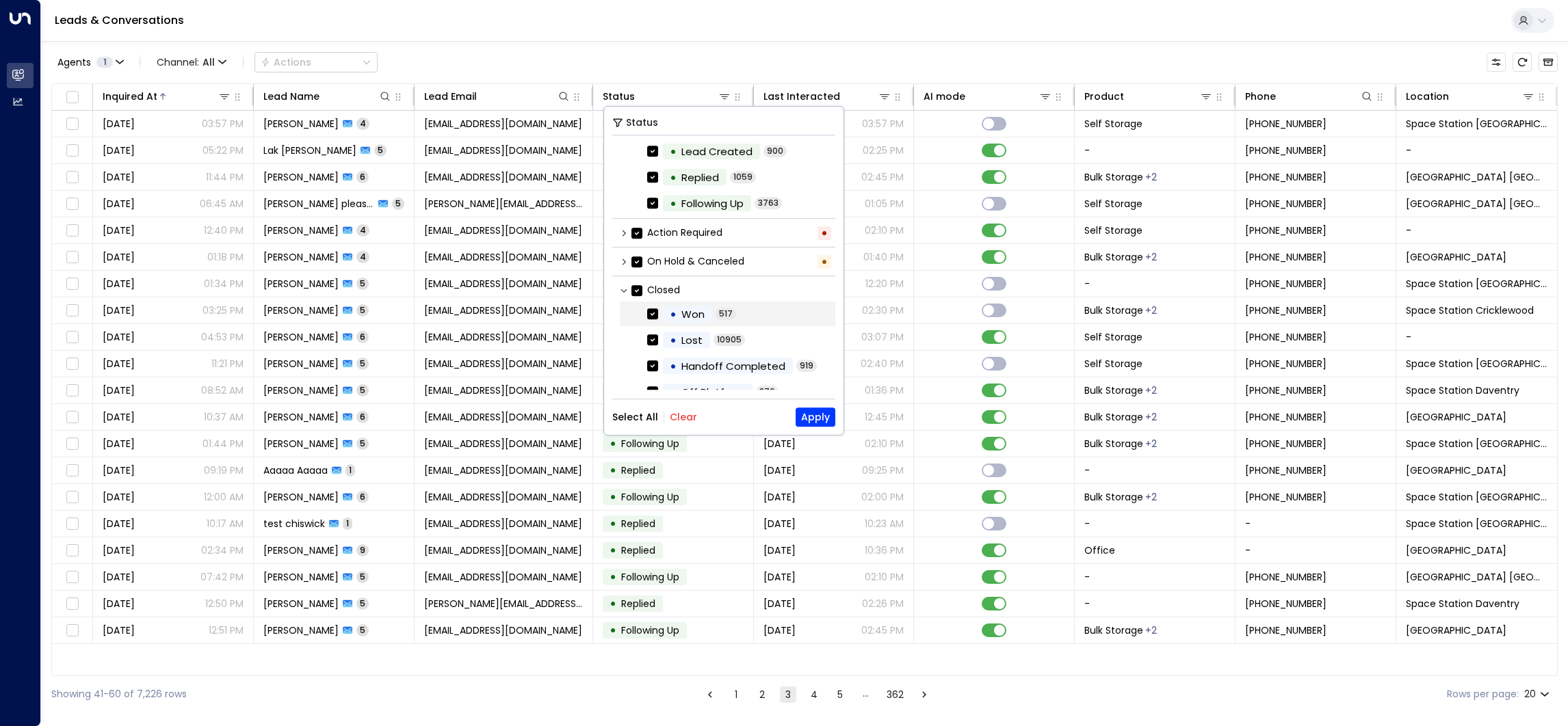
scroll to position [40, 0]
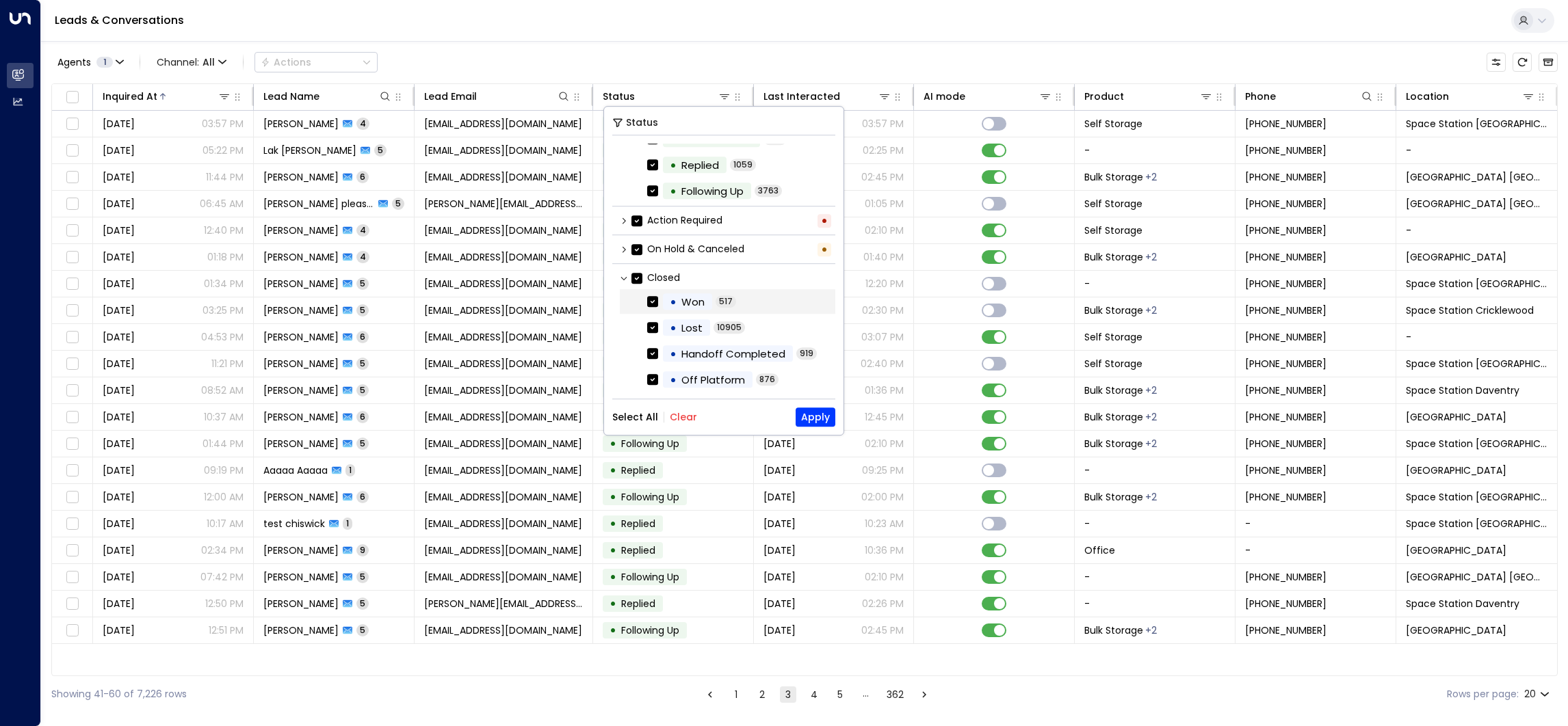
click at [667, 294] on div "• Won" at bounding box center [688, 302] width 49 height 17
click at [676, 314] on div "•" at bounding box center [673, 302] width 7 height 24
click at [677, 372] on span "Off Platform" at bounding box center [713, 380] width 73 height 16
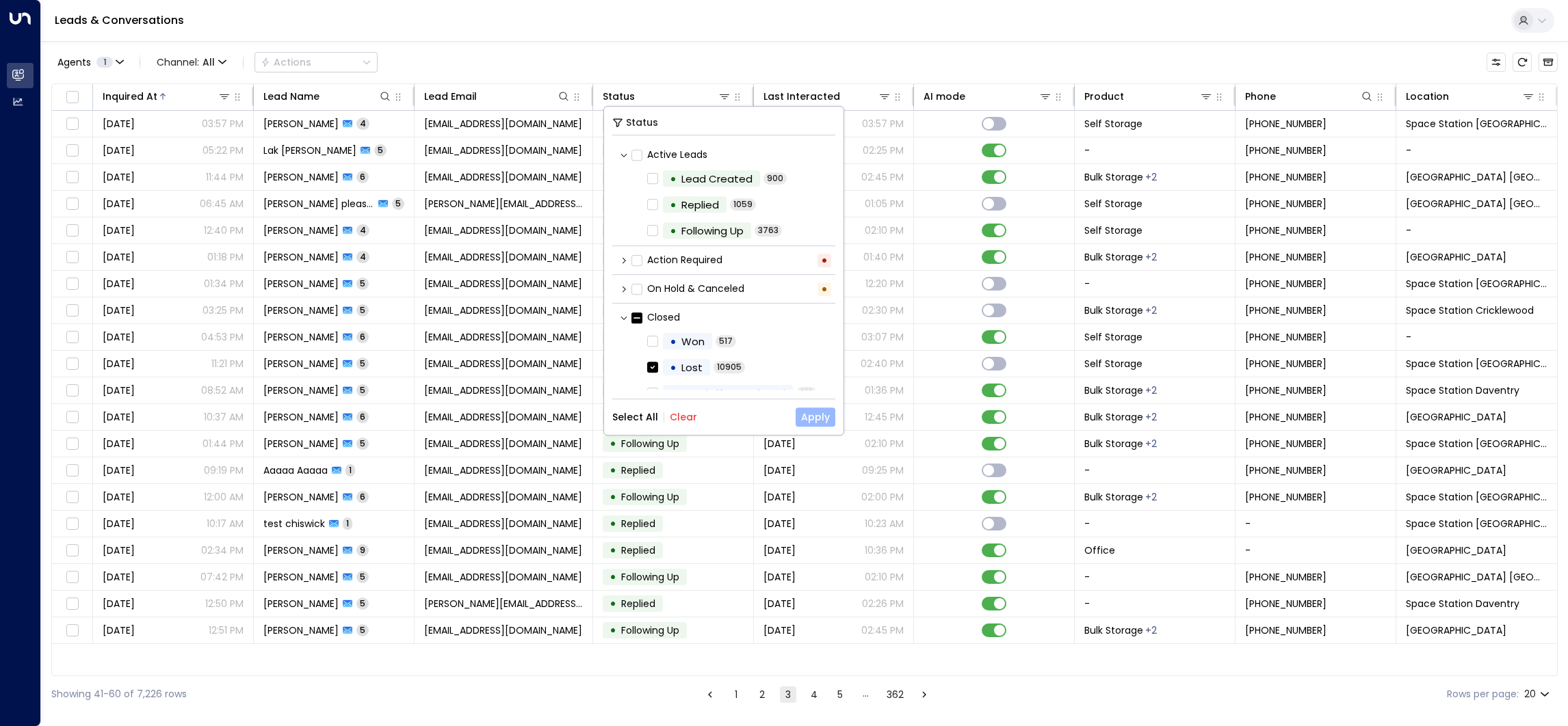
click at [806, 418] on button "Apply" at bounding box center [815, 416] width 40 height 19
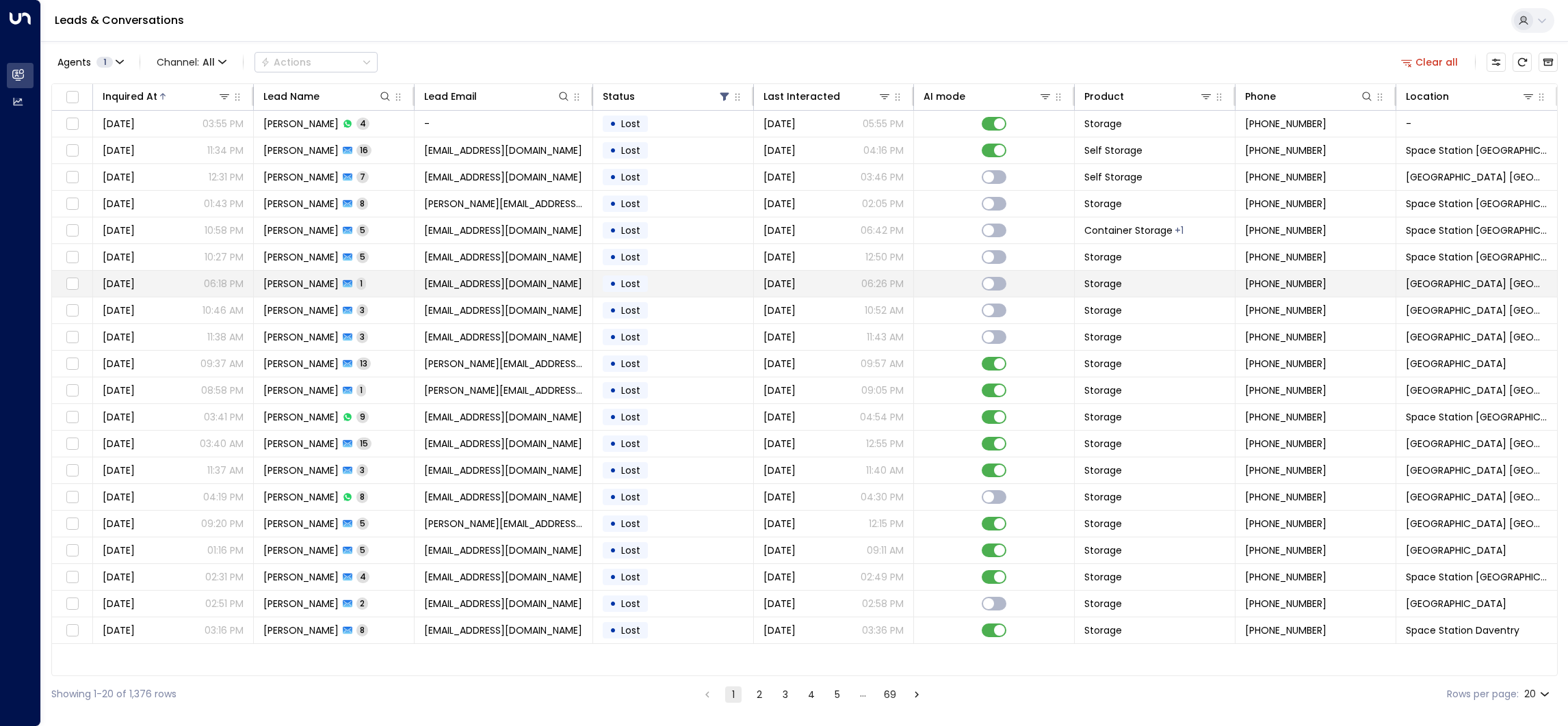
click at [509, 283] on span "[EMAIL_ADDRESS][DOMAIN_NAME]" at bounding box center [504, 284] width 158 height 14
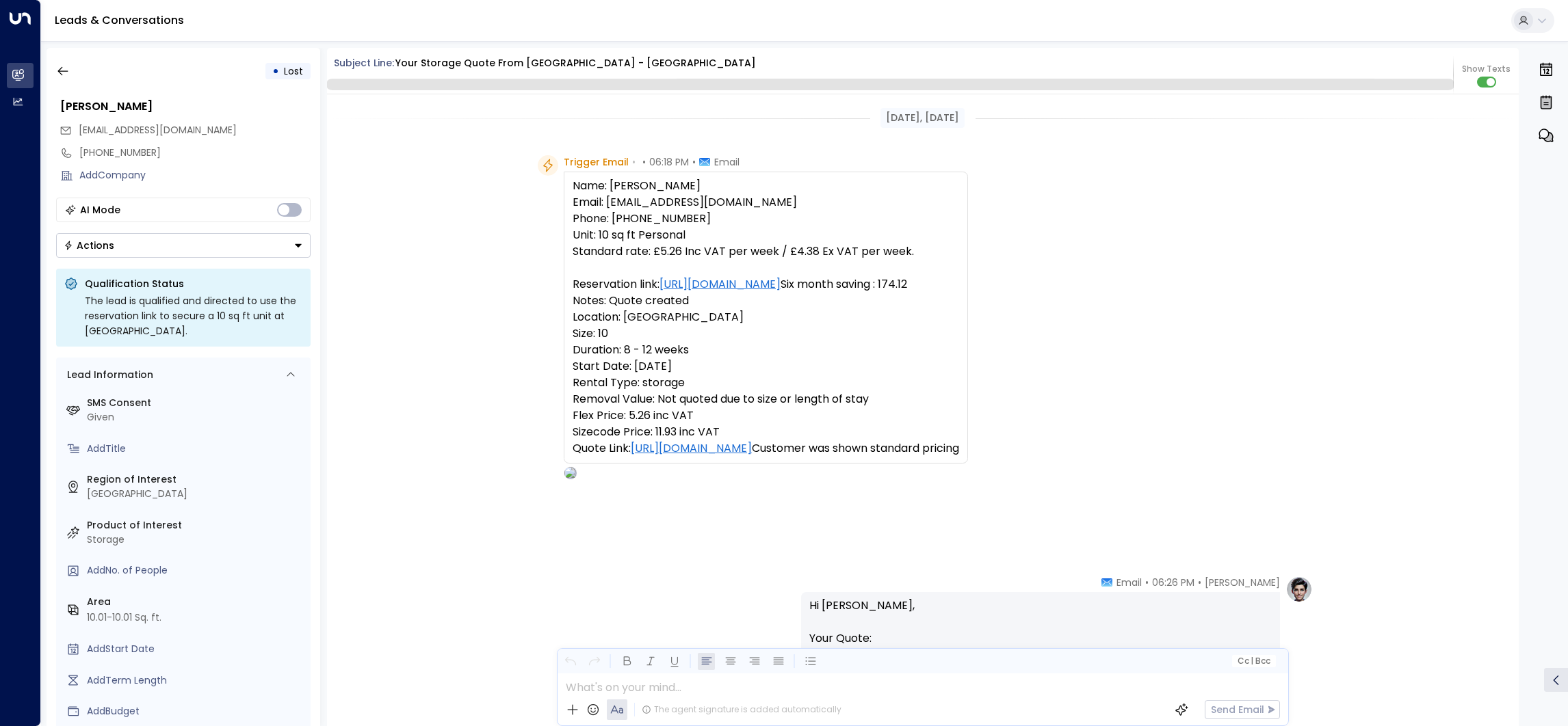
scroll to position [782, 0]
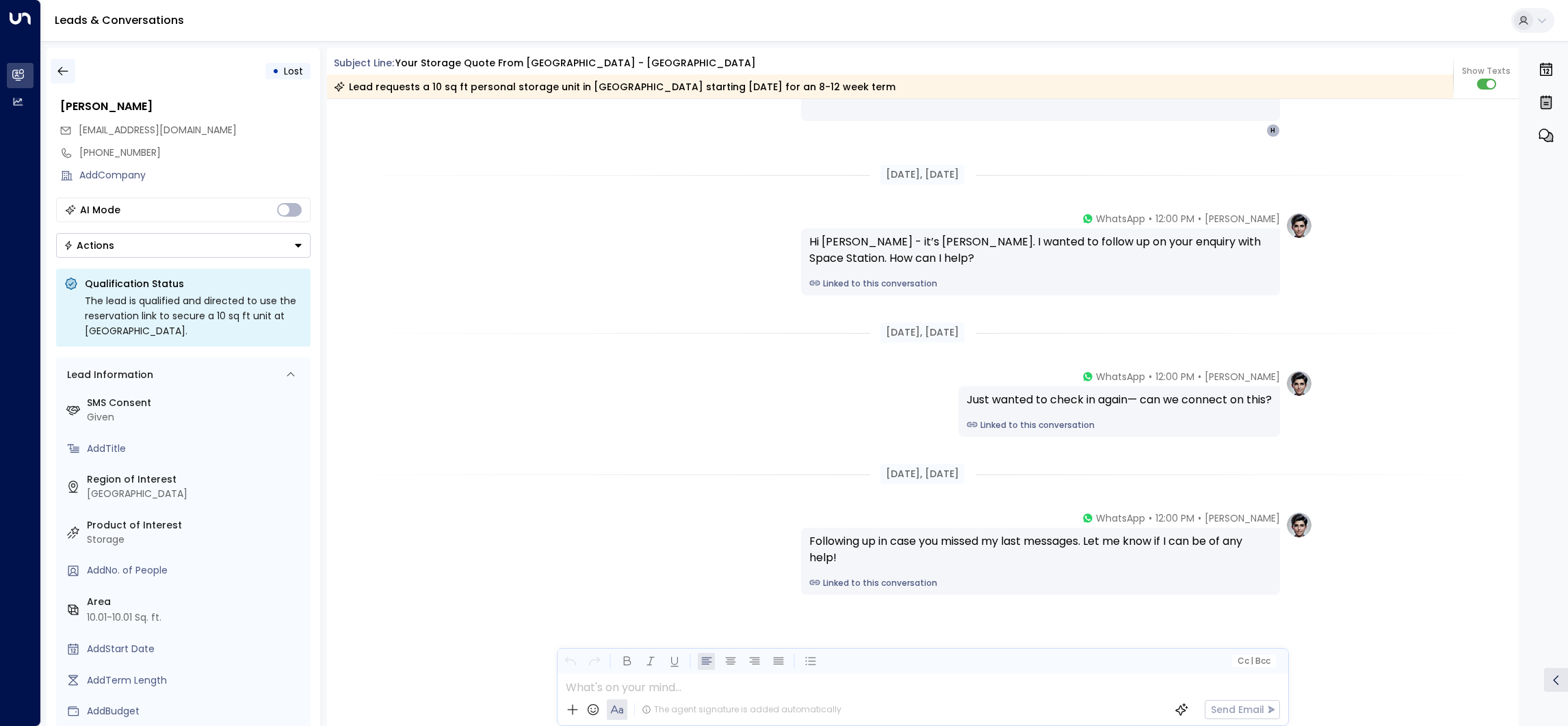
click at [67, 71] on icon "button" at bounding box center [62, 71] width 10 height 9
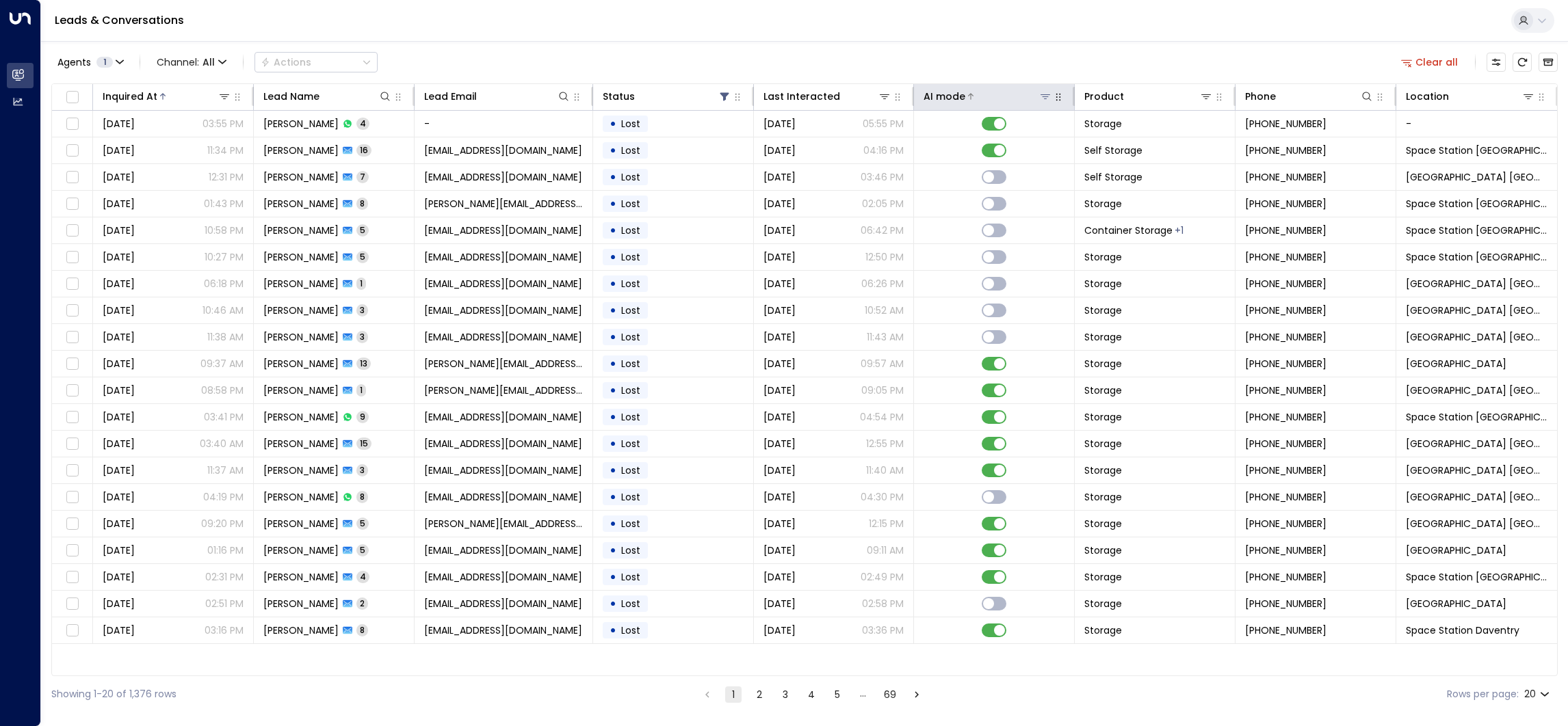
click at [1046, 100] on icon at bounding box center [1045, 96] width 11 height 11
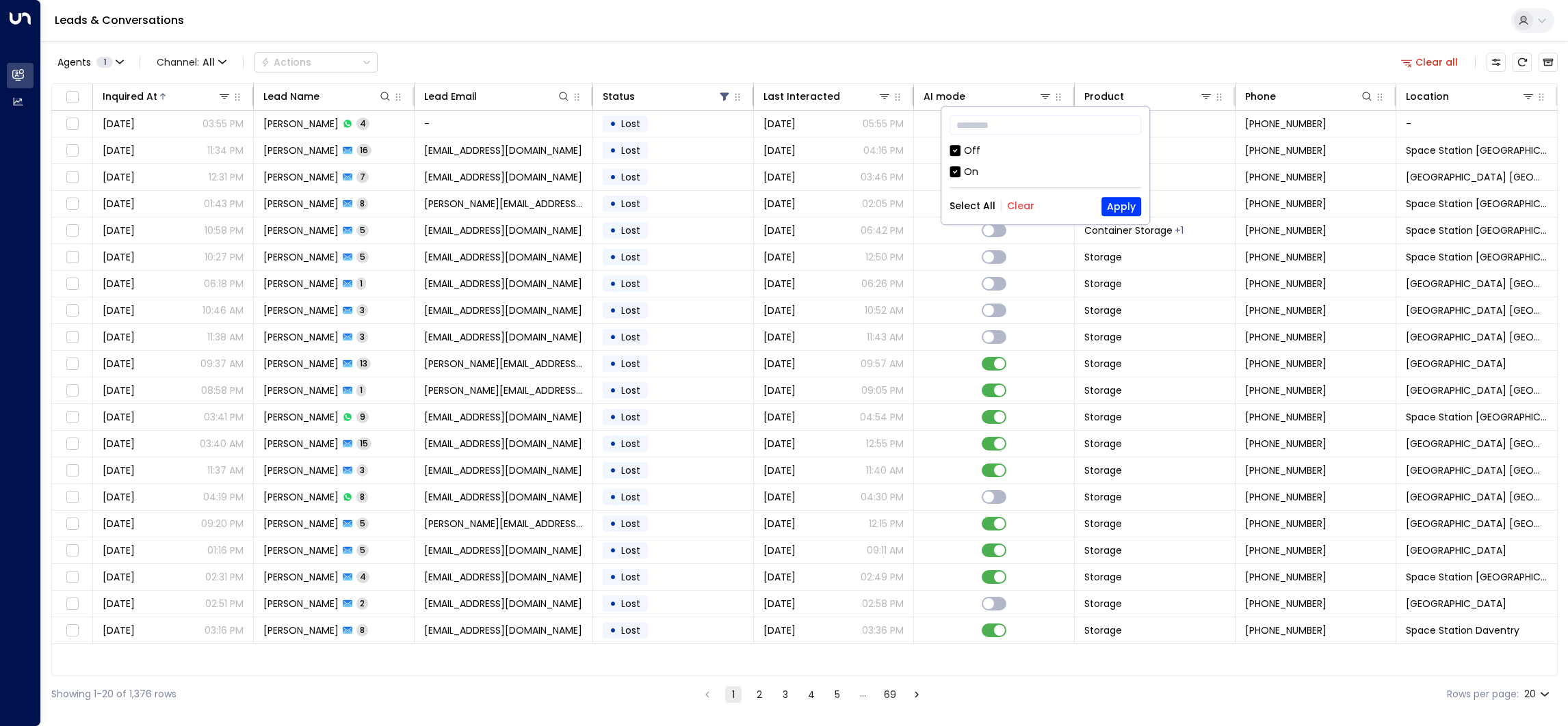
click at [969, 149] on div "Off" at bounding box center [971, 150] width 17 height 15
click at [977, 204] on button "Select All" at bounding box center [972, 206] width 46 height 11
click at [962, 149] on div "Off" at bounding box center [1046, 150] width 192 height 15
click at [1118, 199] on button "Apply" at bounding box center [1121, 206] width 40 height 19
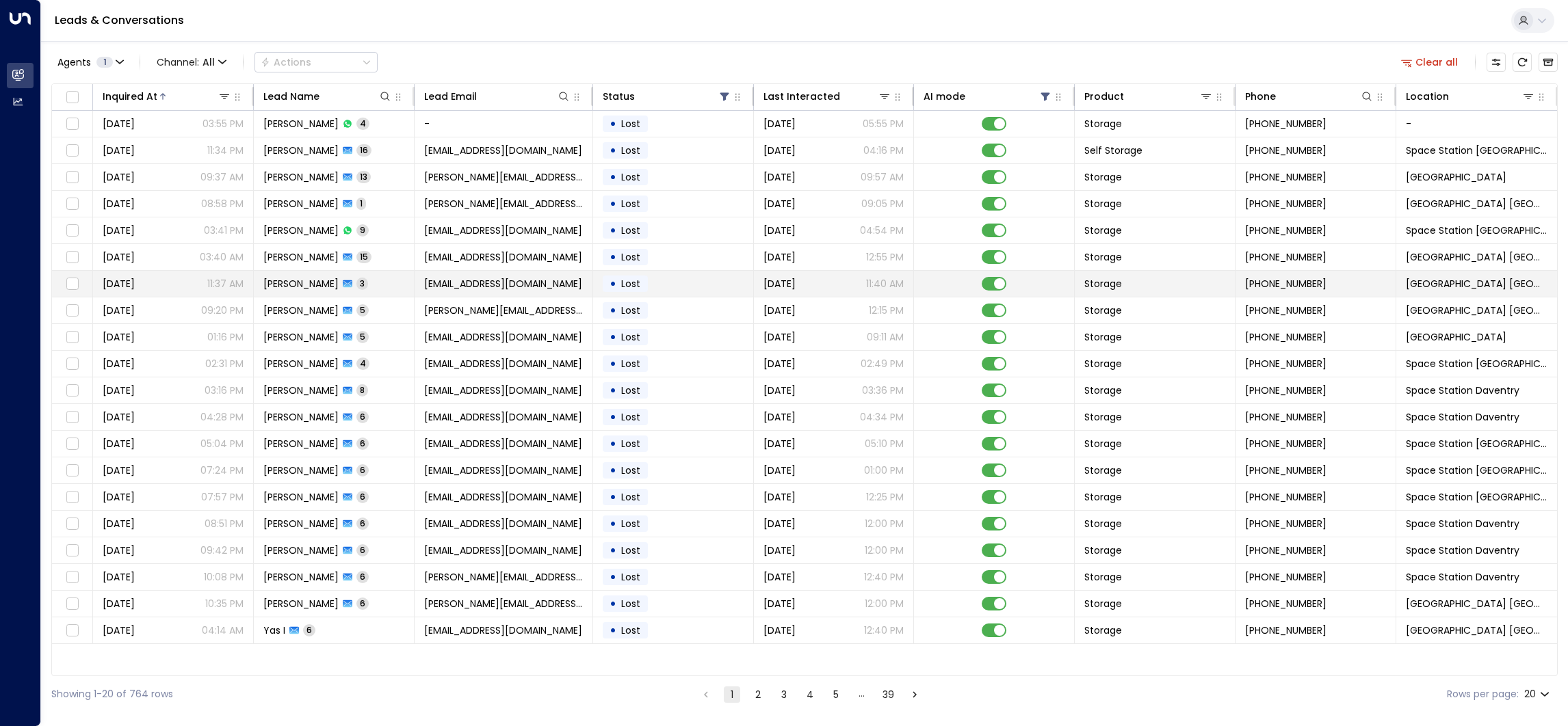
click at [467, 285] on span "[EMAIL_ADDRESS][DOMAIN_NAME]" at bounding box center [504, 284] width 158 height 14
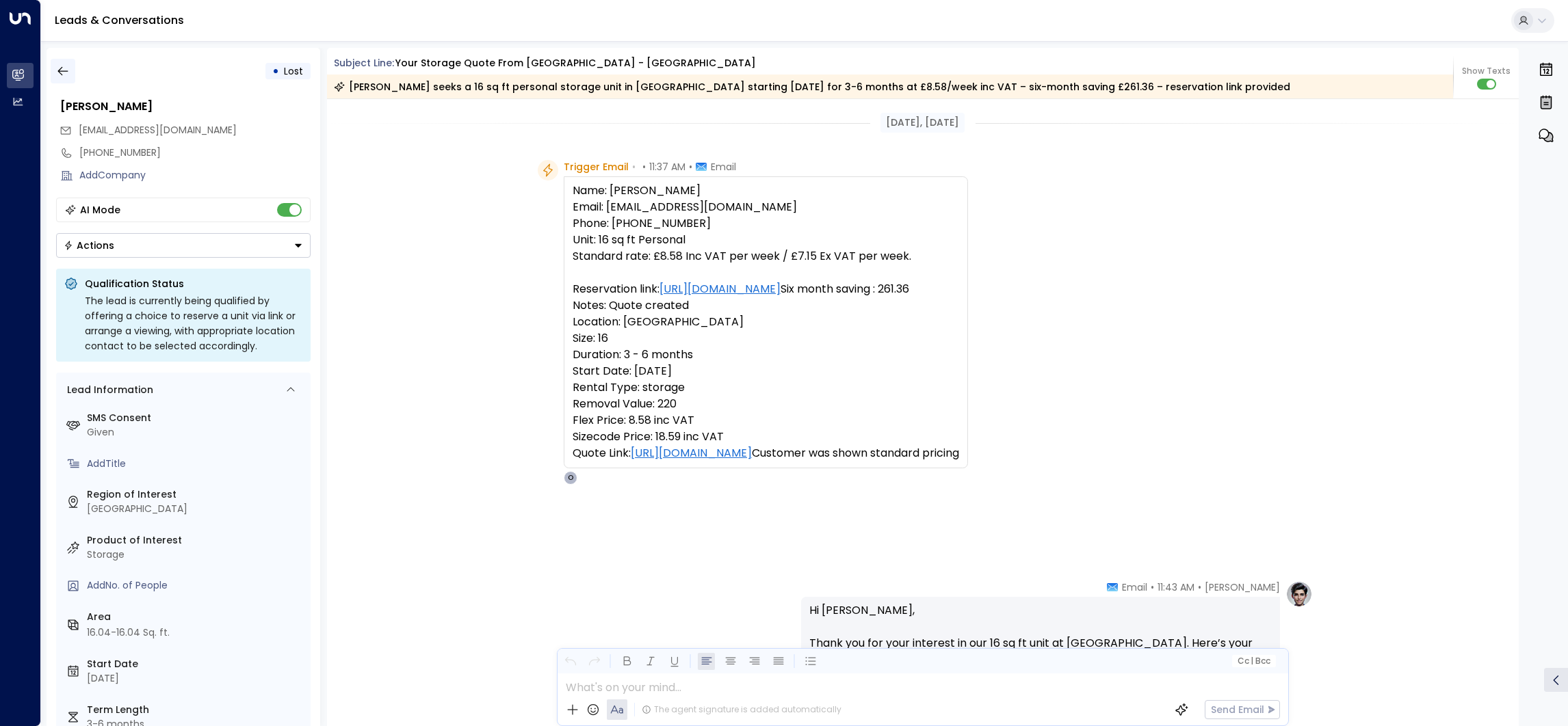
click at [59, 64] on icon "button" at bounding box center [63, 71] width 14 height 14
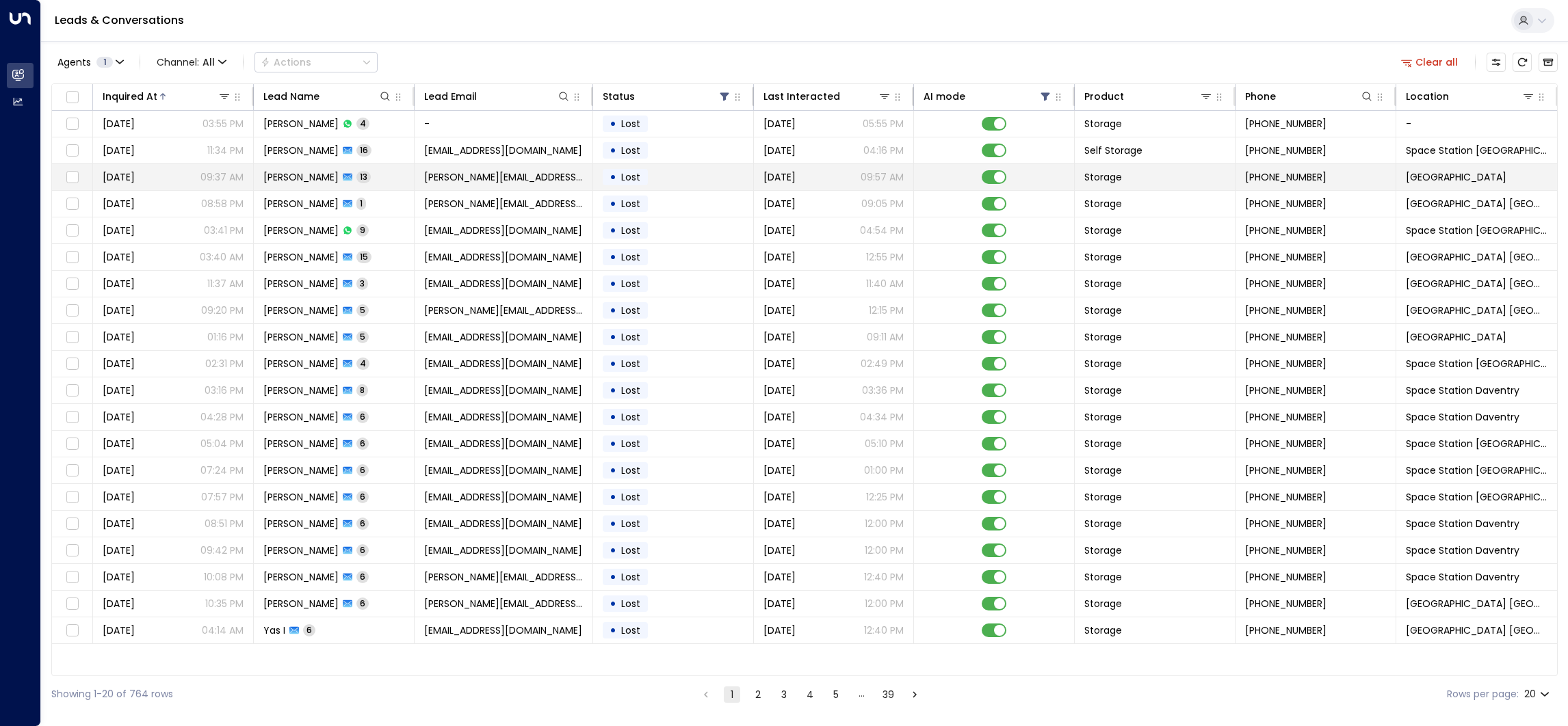
click at [547, 169] on td "[PERSON_NAME][EMAIL_ADDRESS][PERSON_NAME][DOMAIN_NAME]" at bounding box center [504, 177] width 178 height 26
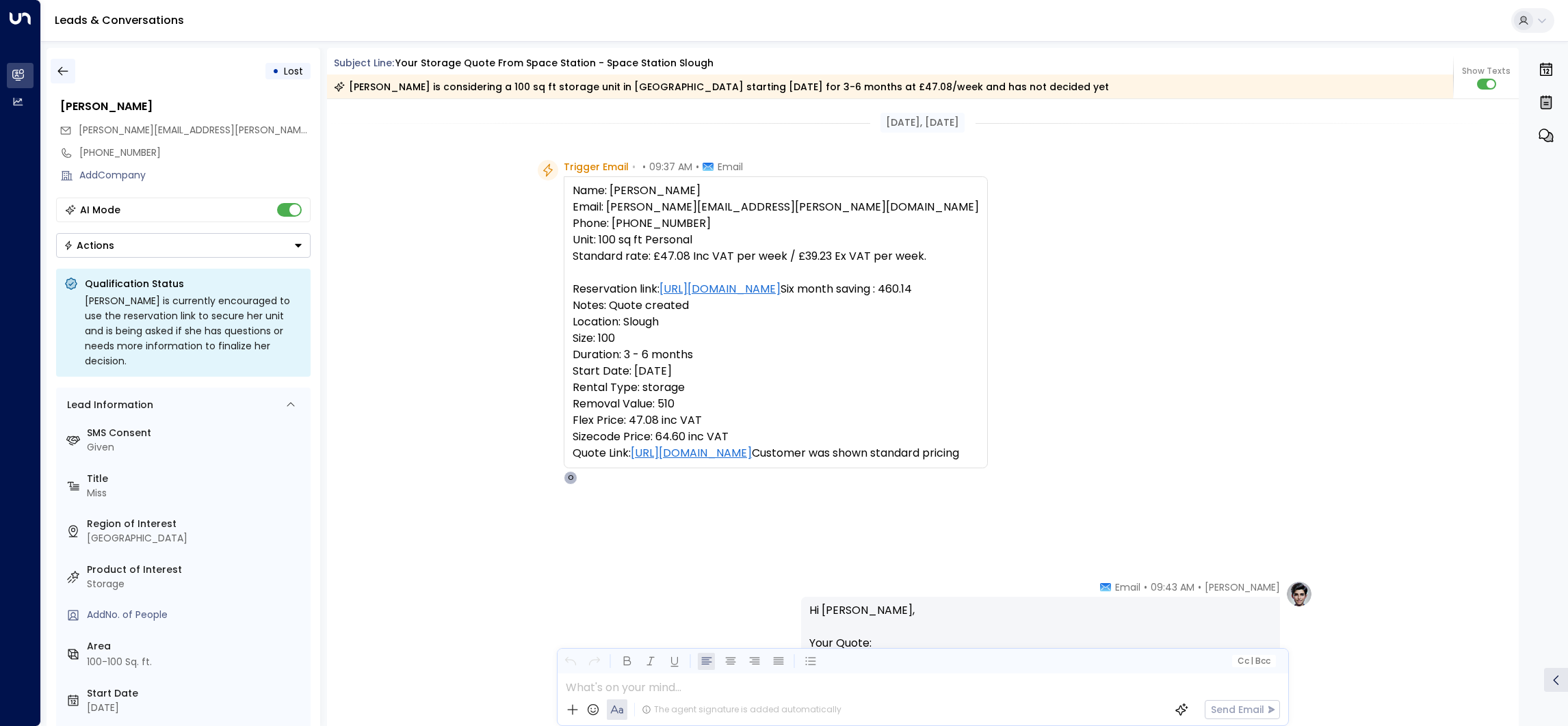
click at [63, 70] on icon "button" at bounding box center [63, 71] width 14 height 14
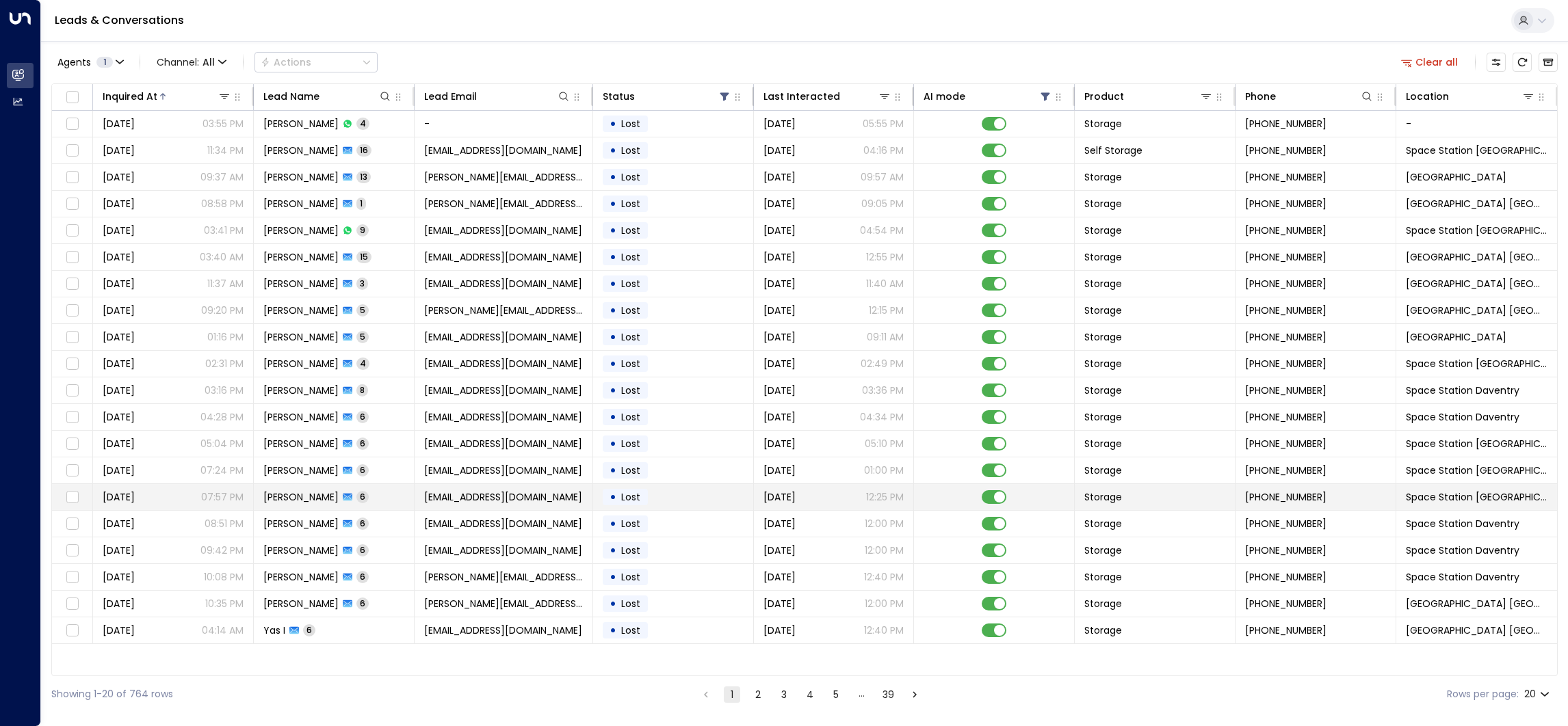
click at [581, 494] on td "[EMAIL_ADDRESS][DOMAIN_NAME]" at bounding box center [504, 498] width 178 height 26
